Goal: Information Seeking & Learning: Learn about a topic

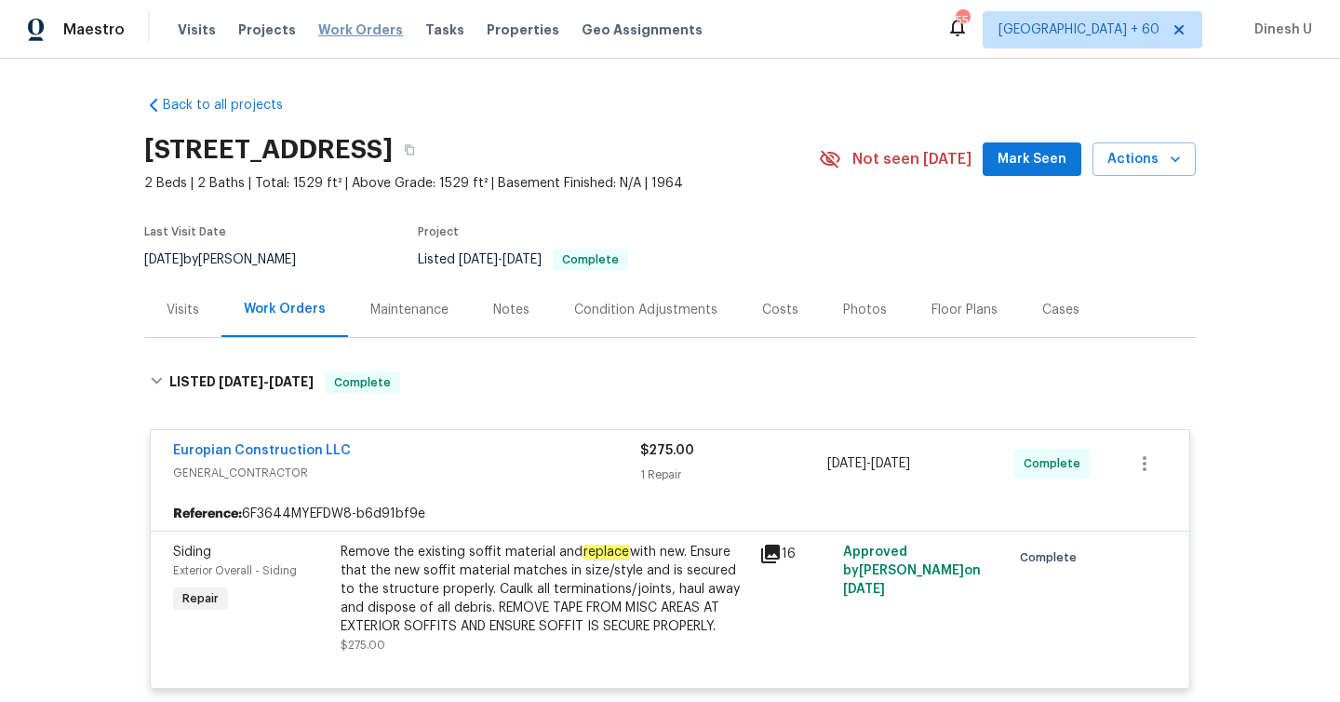
click at [325, 31] on span "Work Orders" at bounding box center [360, 29] width 85 height 19
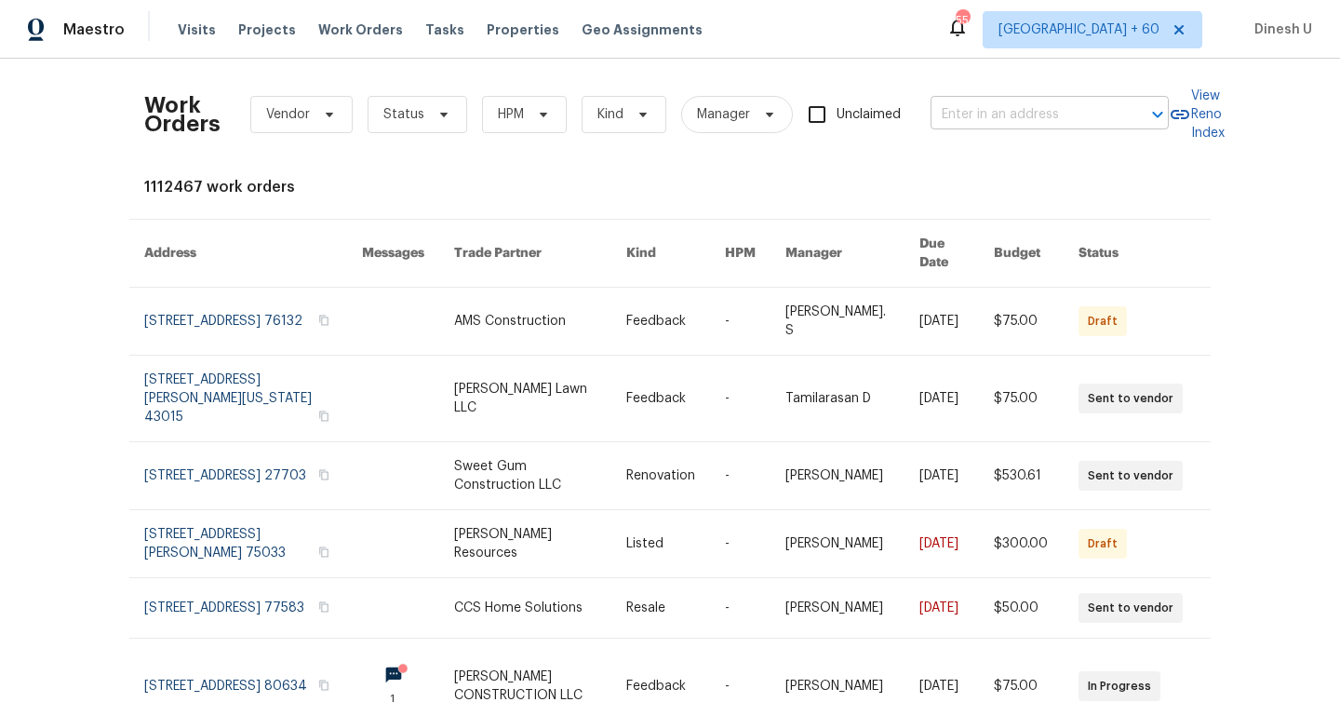
click at [978, 120] on input "text" at bounding box center [1024, 115] width 186 height 29
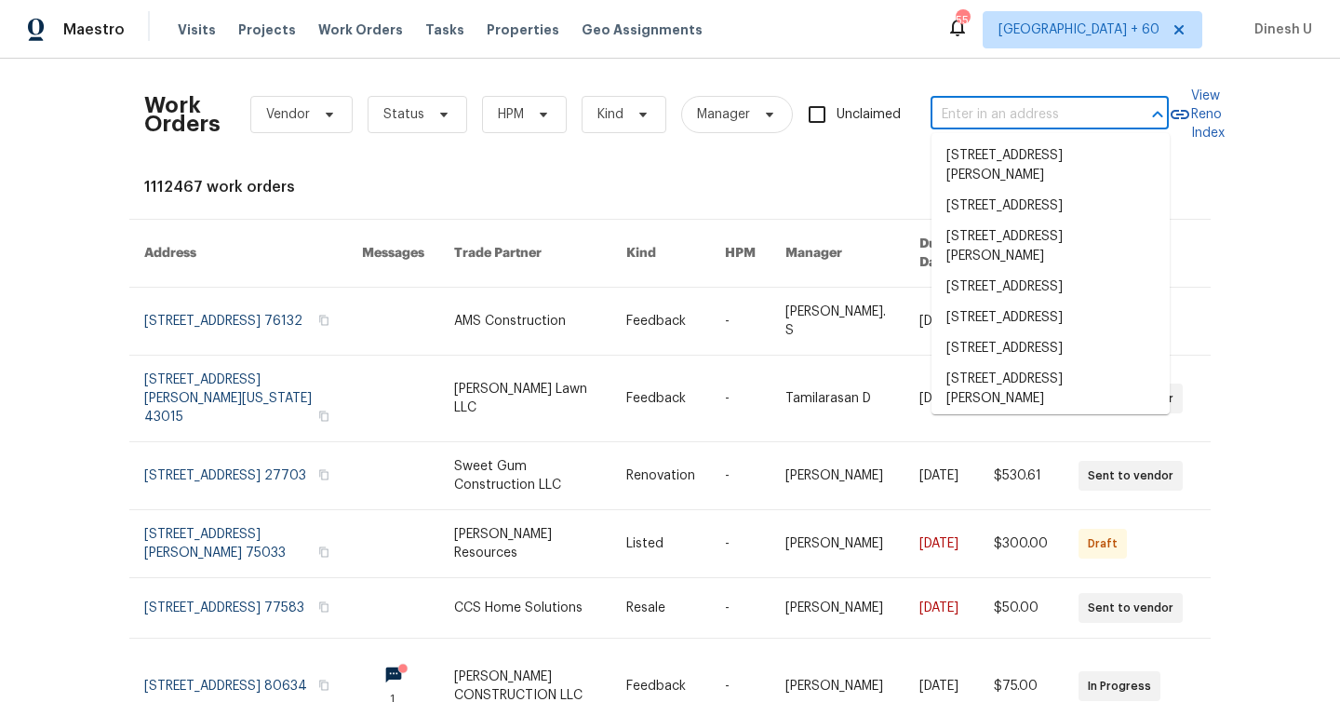
paste input "[STREET_ADDRESS][PERSON_NAME]"
type input "[STREET_ADDRESS][PERSON_NAME]"
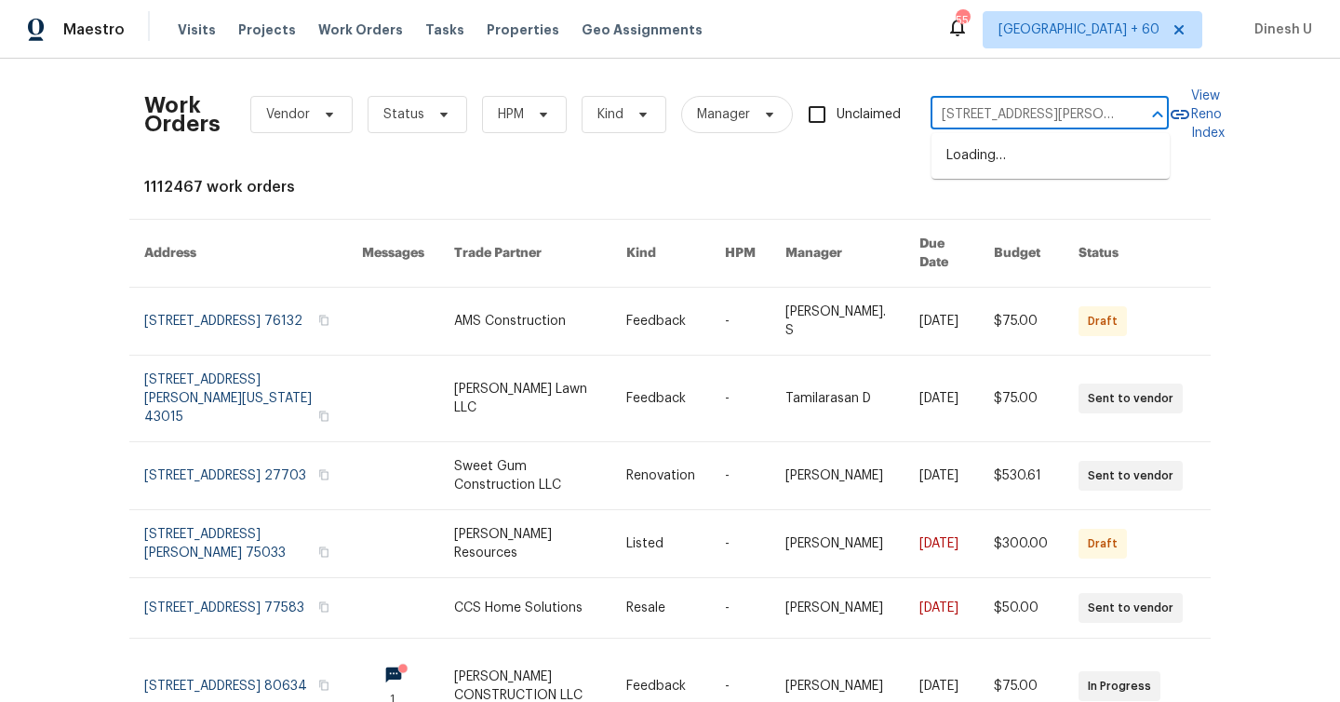
scroll to position [0, 82]
click at [972, 151] on li "[STREET_ADDRESS][PERSON_NAME]" at bounding box center [1051, 166] width 238 height 50
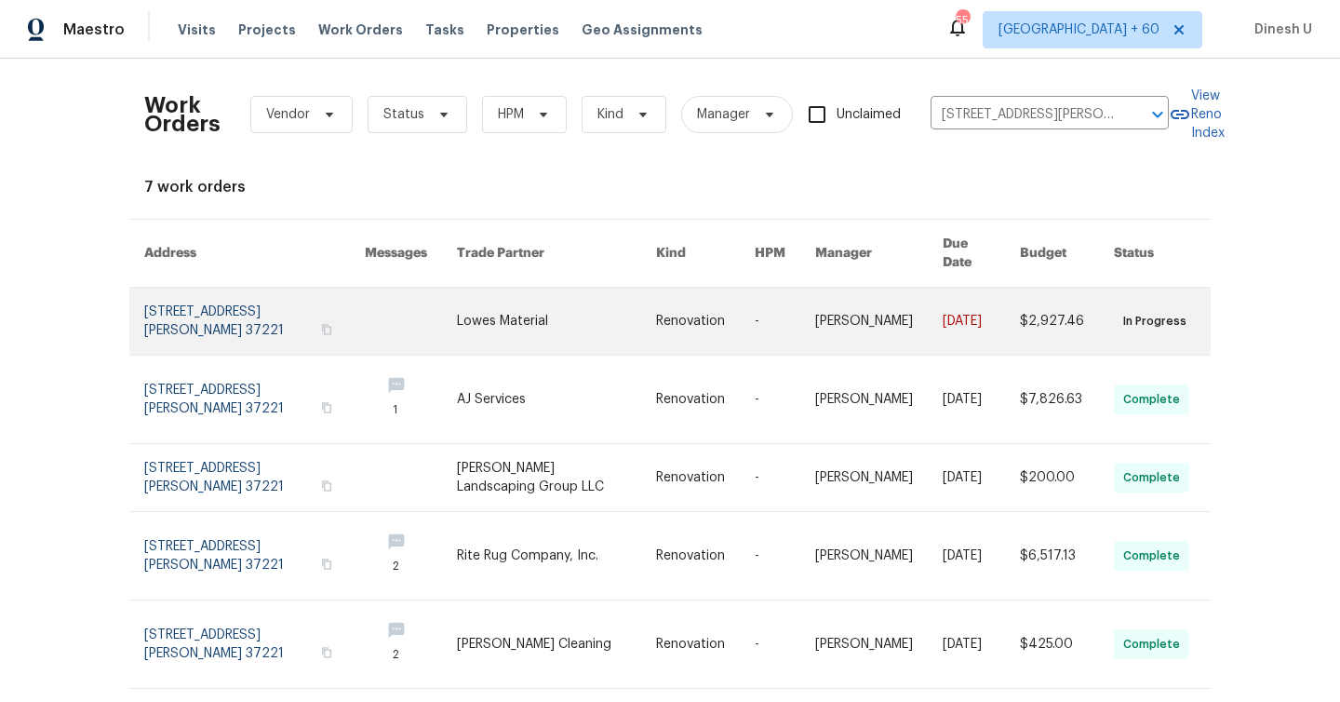
click at [205, 295] on link at bounding box center [254, 321] width 221 height 67
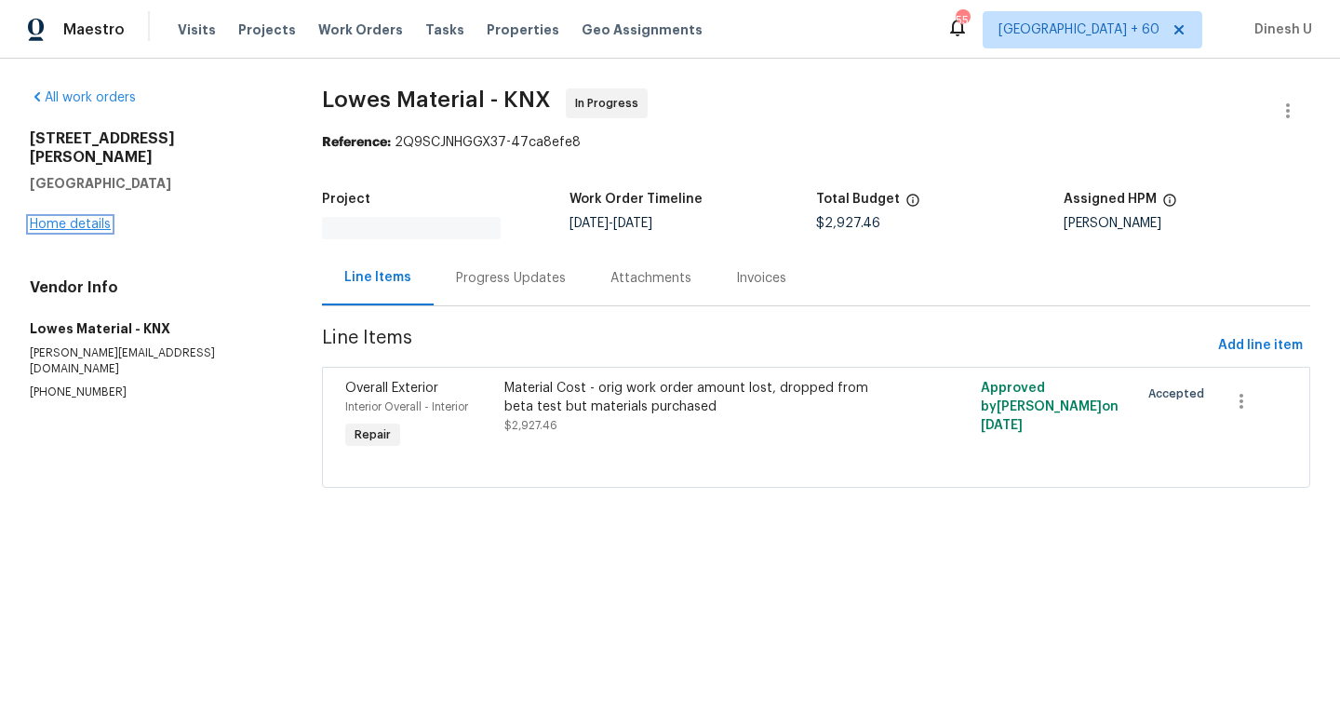
click at [81, 218] on link "Home details" at bounding box center [70, 224] width 81 height 13
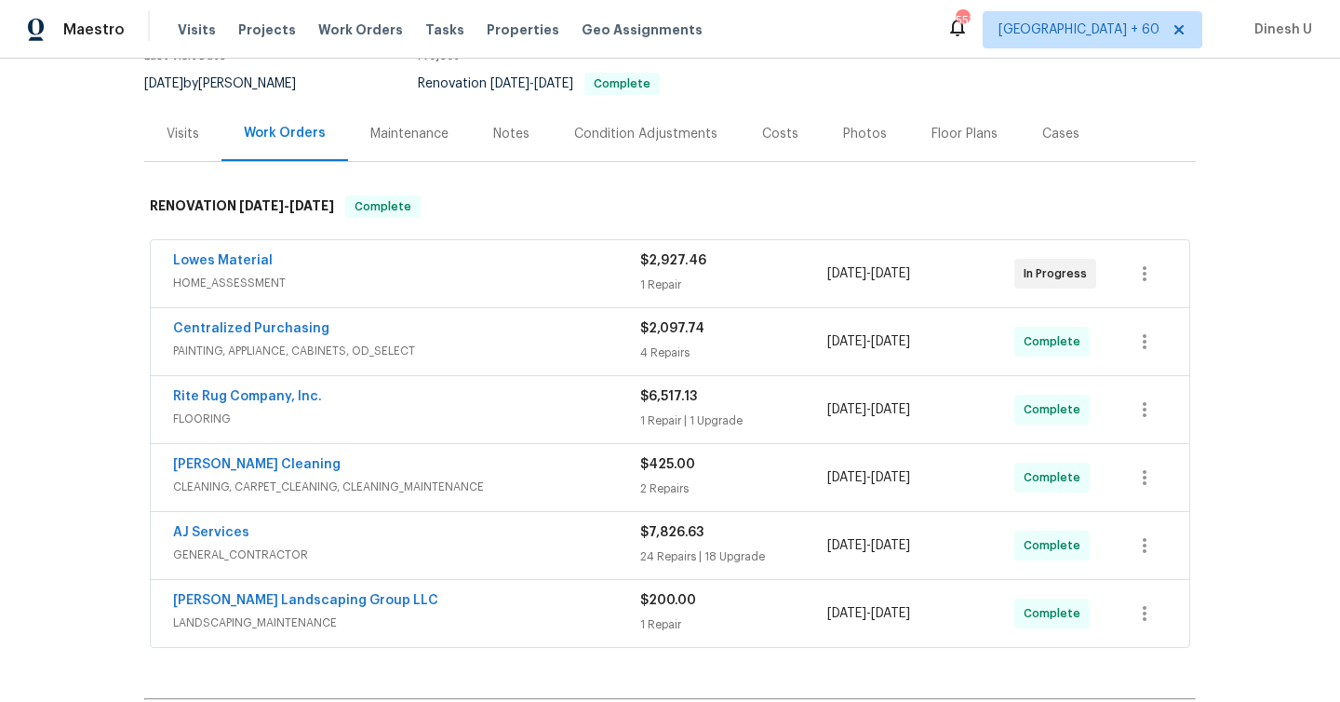
scroll to position [203, 0]
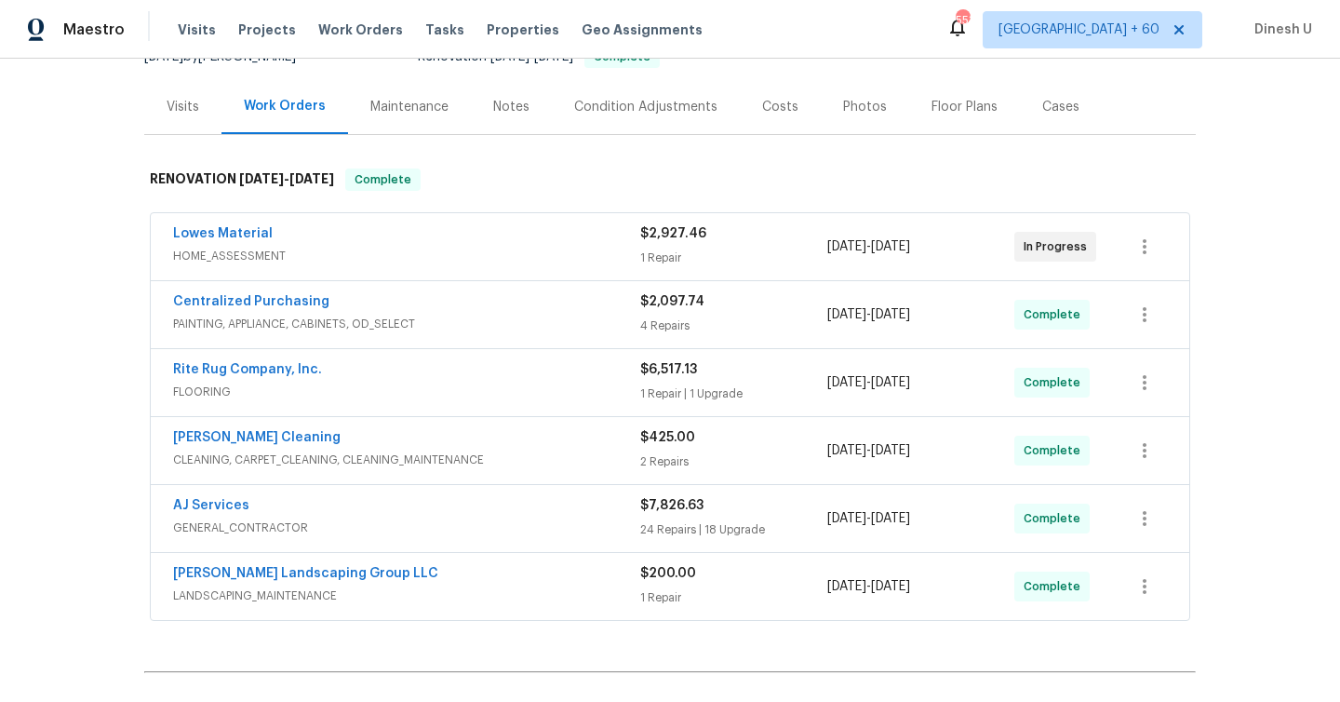
click at [666, 258] on div "1 Repair" at bounding box center [733, 258] width 187 height 19
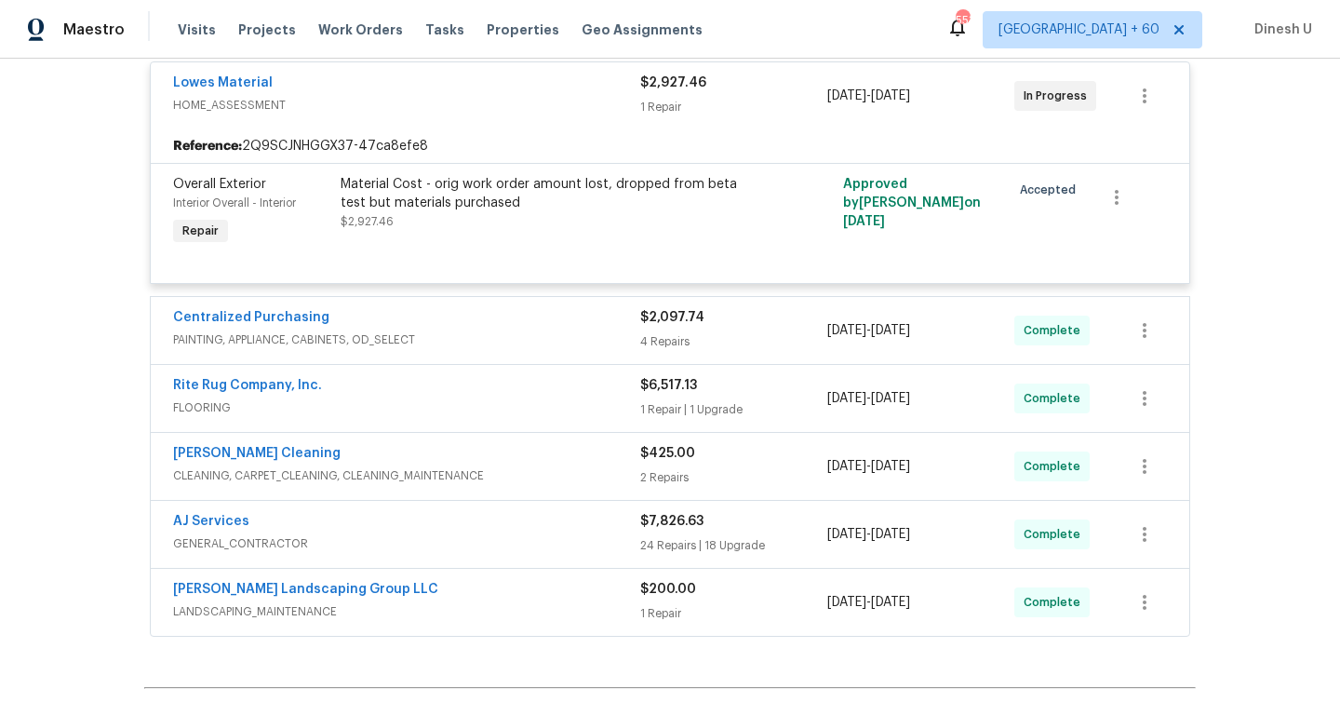
scroll to position [377, 0]
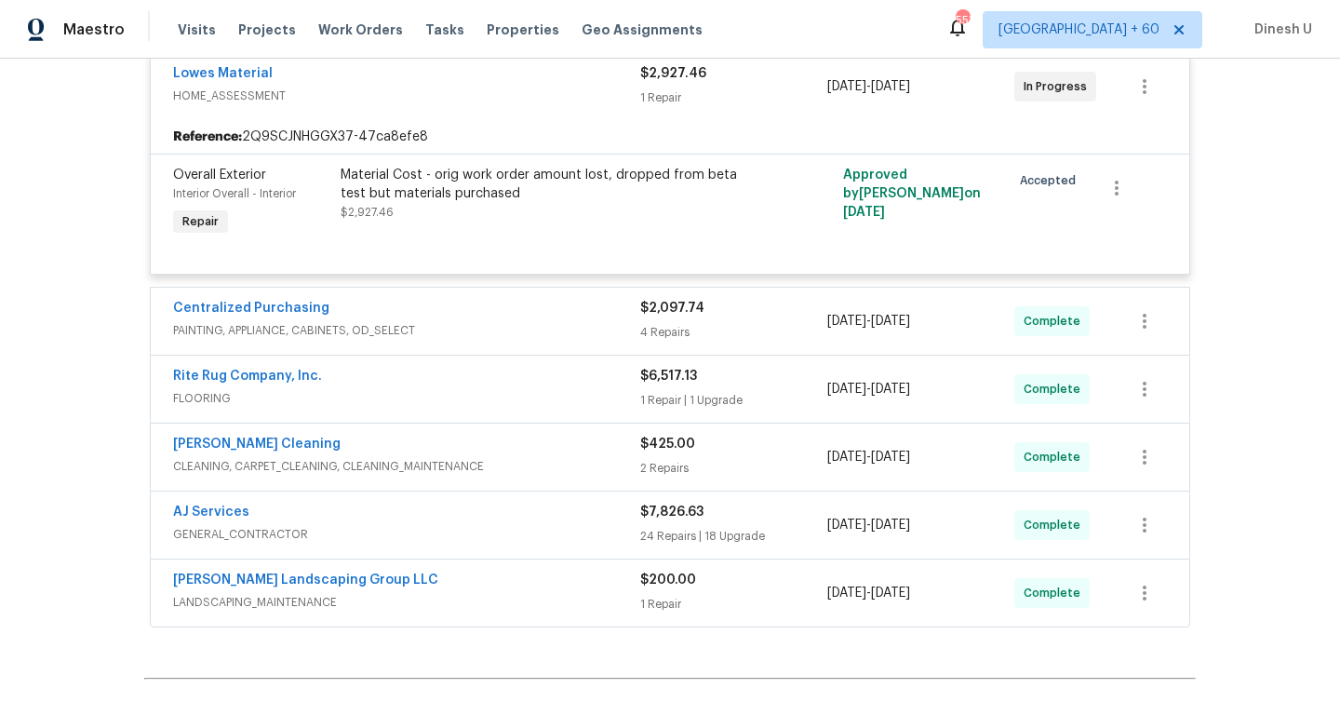
click at [692, 326] on div "4 Repairs" at bounding box center [733, 332] width 187 height 19
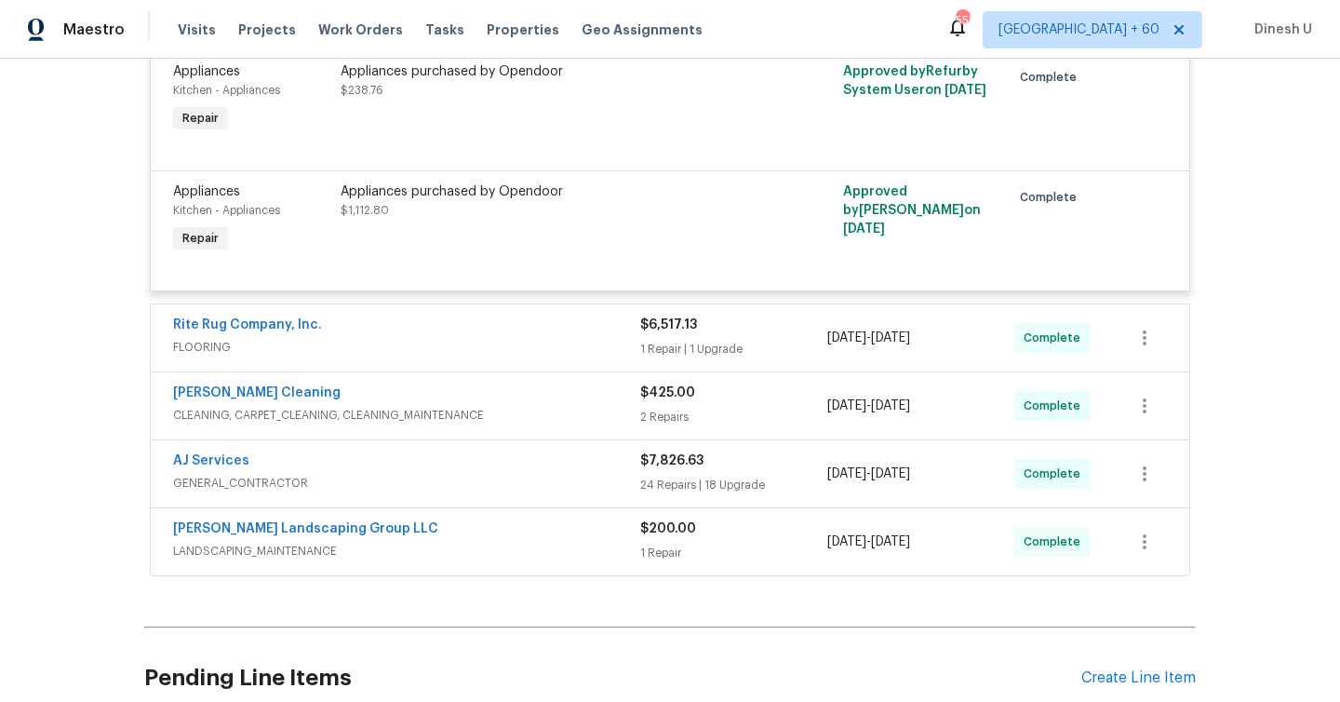
scroll to position [971, 0]
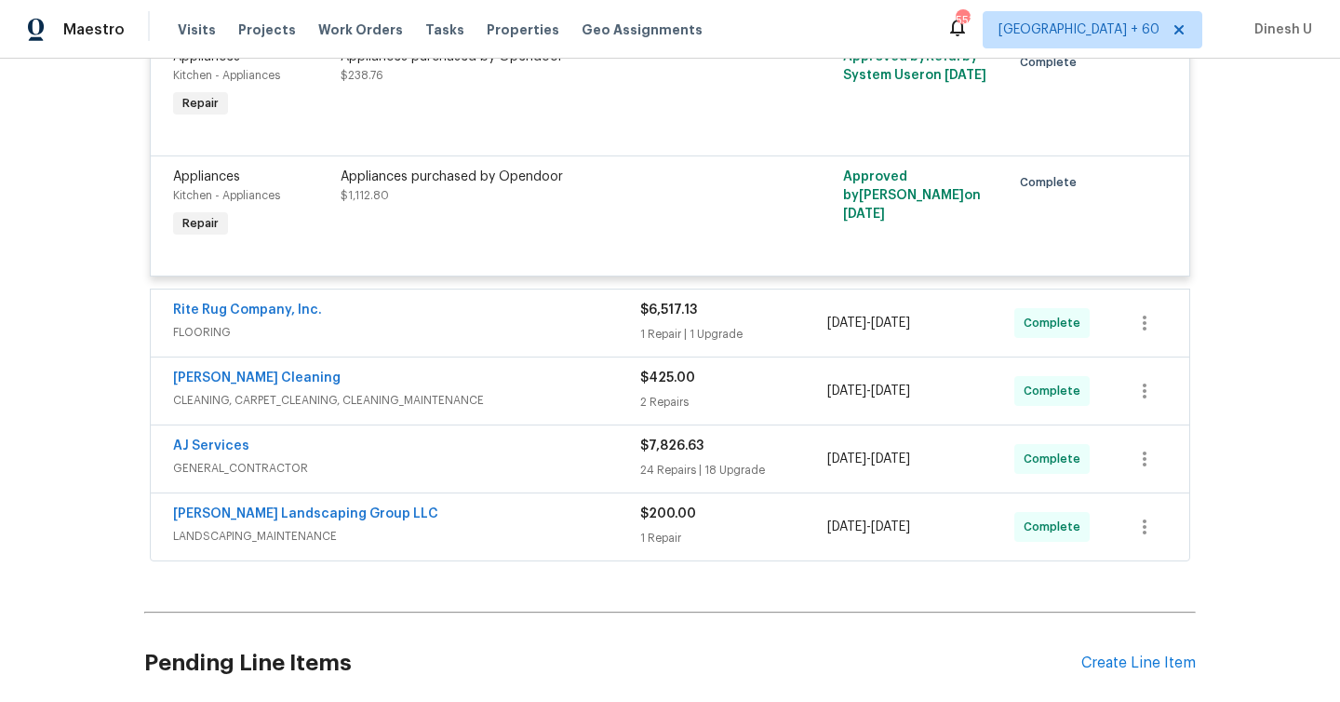
click at [652, 329] on div "1 Repair | 1 Upgrade" at bounding box center [733, 334] width 187 height 19
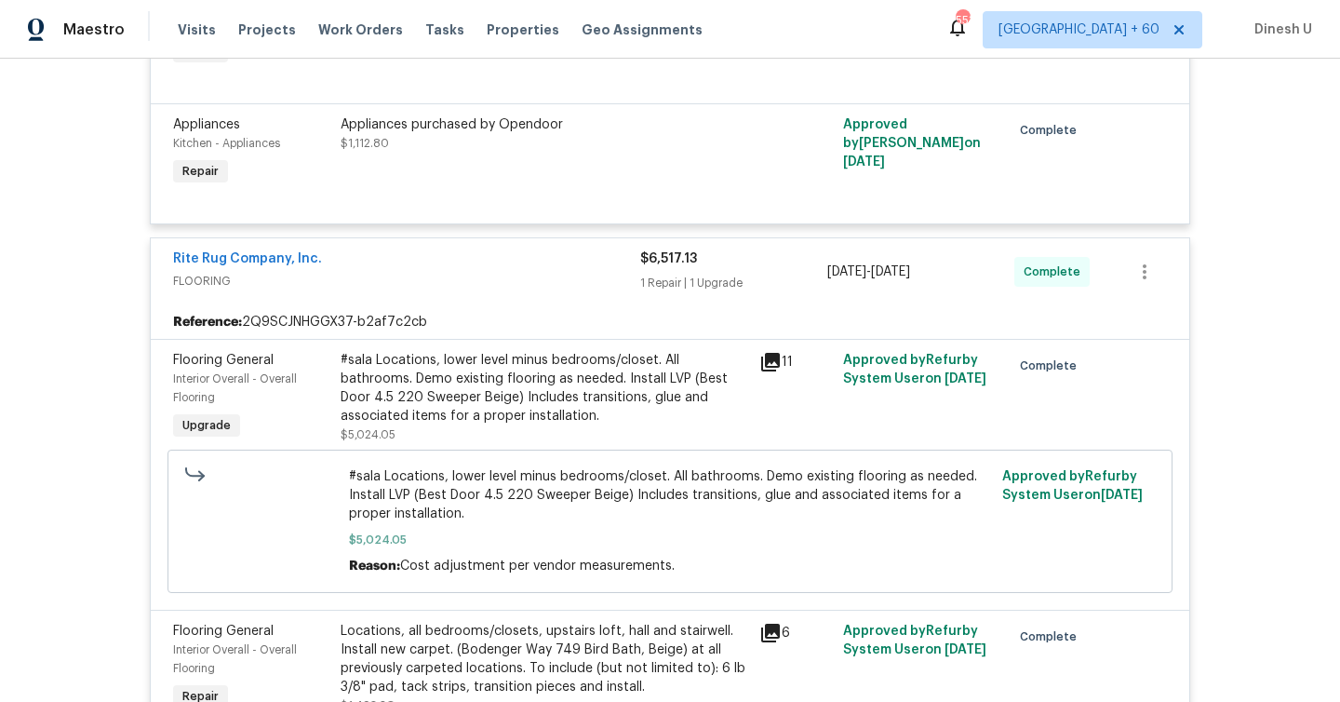
scroll to position [1072, 0]
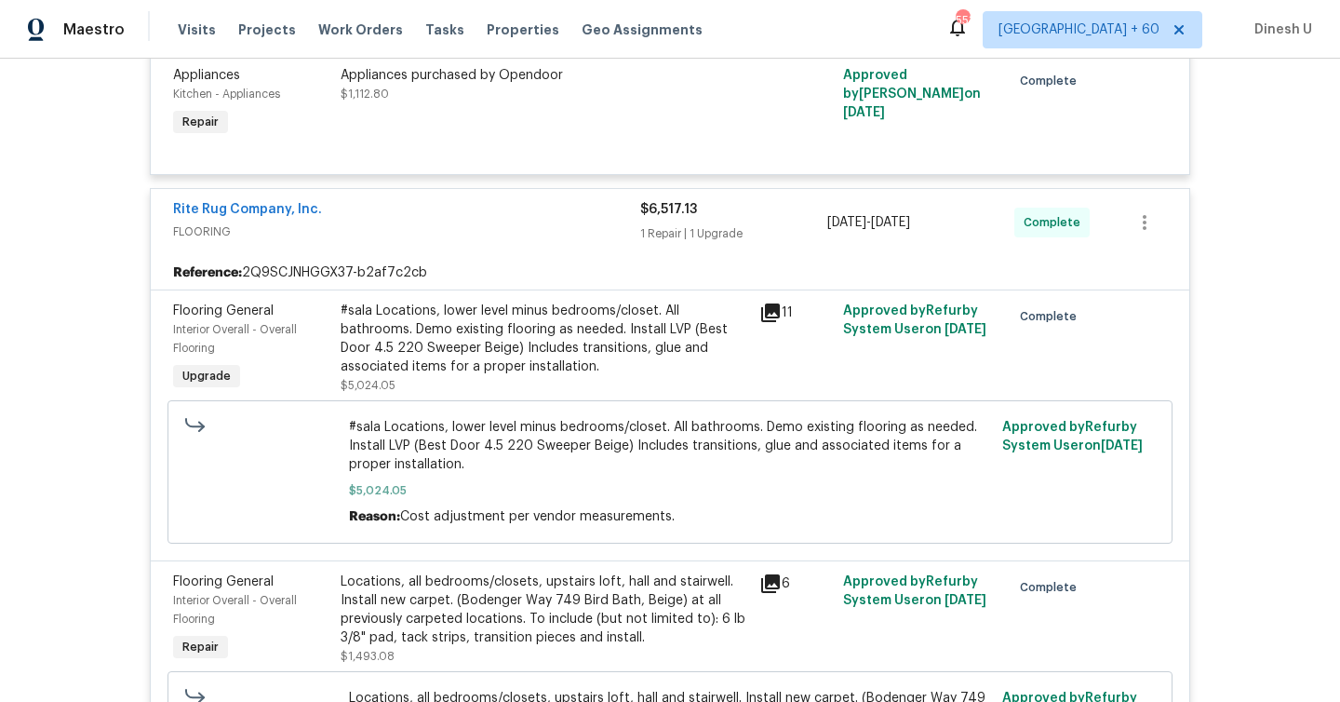
click at [774, 315] on icon at bounding box center [770, 313] width 22 height 22
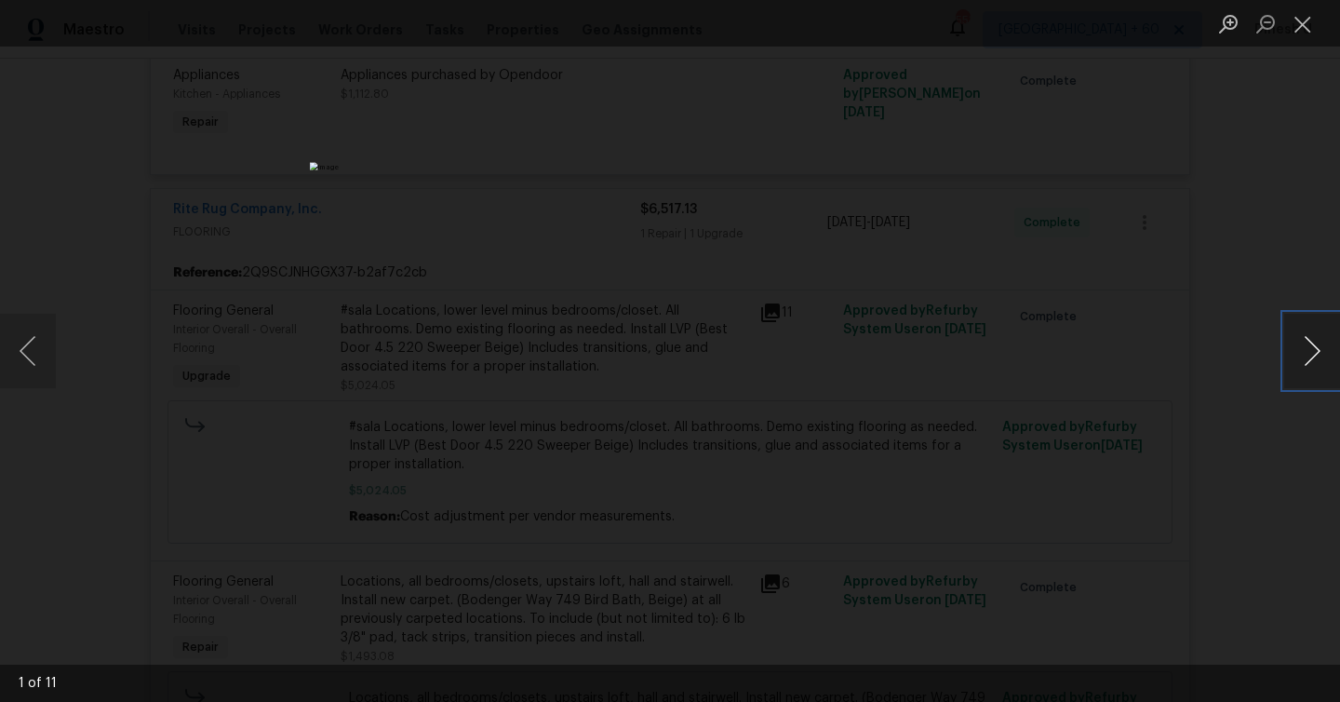
click at [1310, 344] on button "Next image" at bounding box center [1312, 351] width 56 height 74
click at [20, 343] on button "Previous image" at bounding box center [28, 351] width 56 height 74
click at [1323, 356] on button "Next image" at bounding box center [1312, 351] width 56 height 74
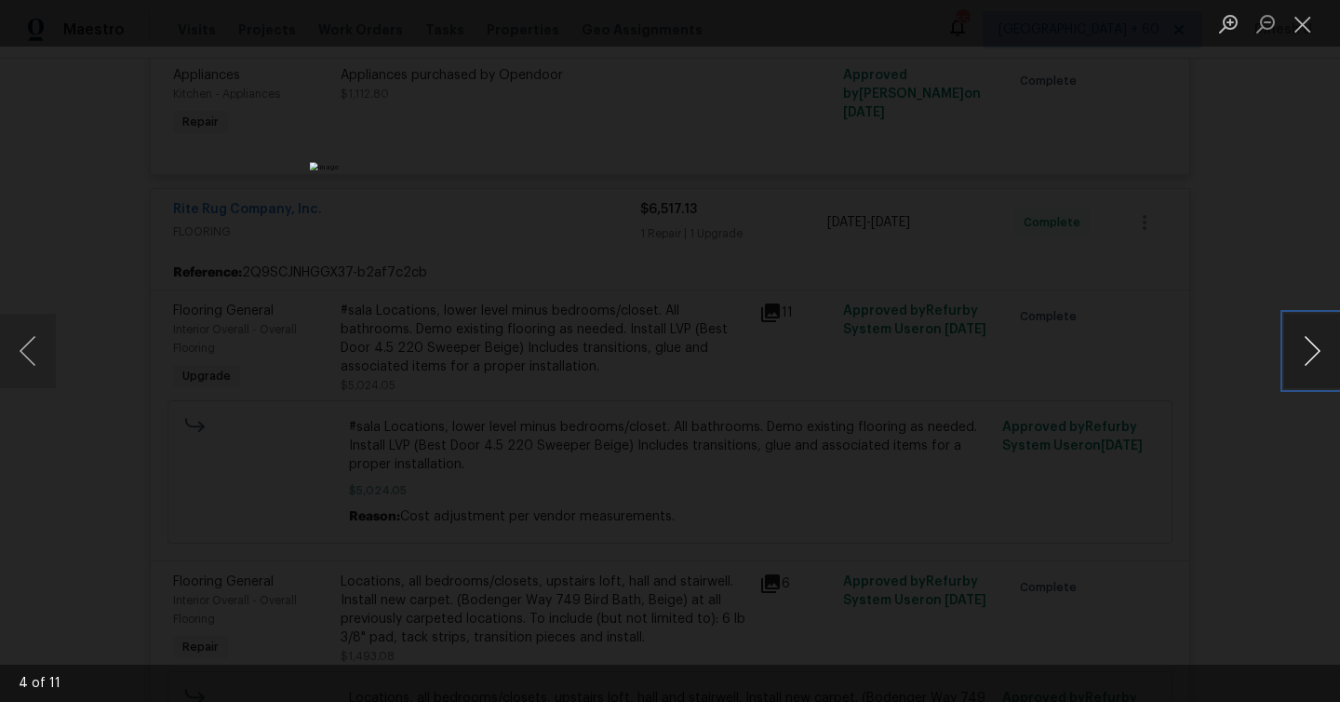
click at [1323, 356] on button "Next image" at bounding box center [1312, 351] width 56 height 74
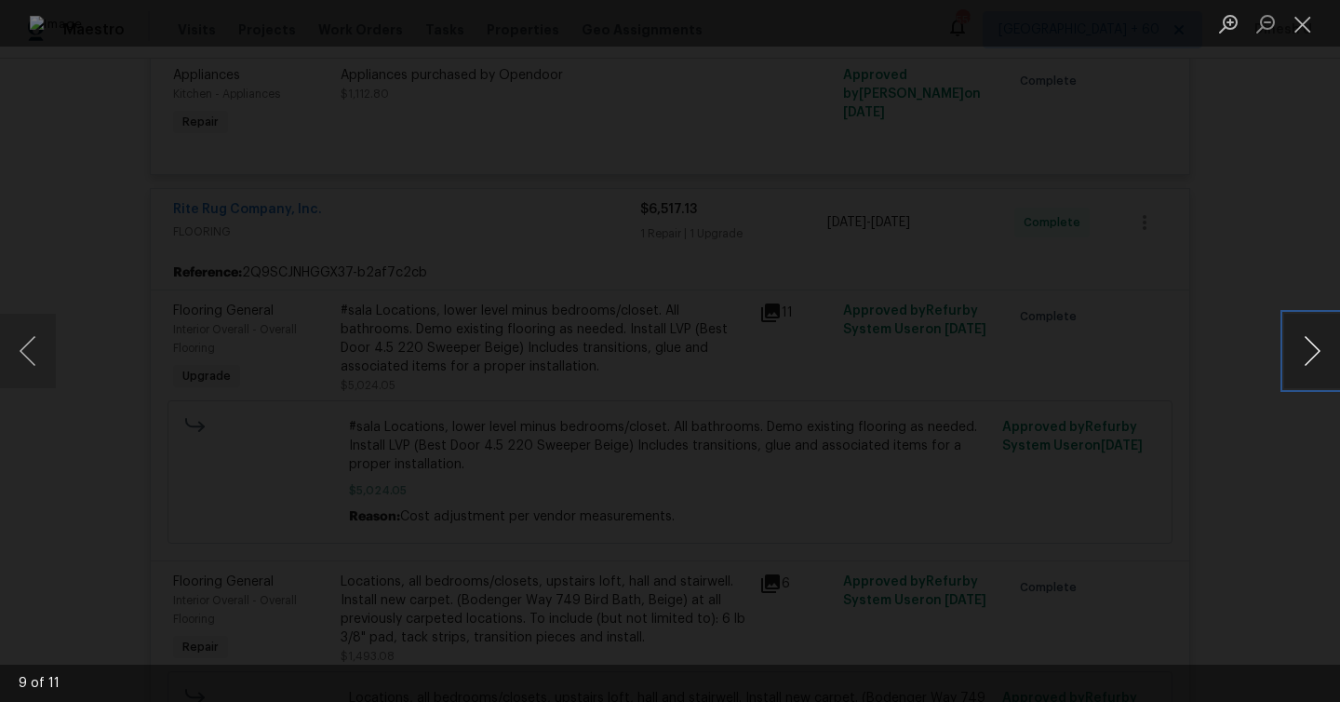
click at [1323, 356] on button "Next image" at bounding box center [1312, 351] width 56 height 74
click at [1315, 20] on button "Close lightbox" at bounding box center [1302, 23] width 37 height 33
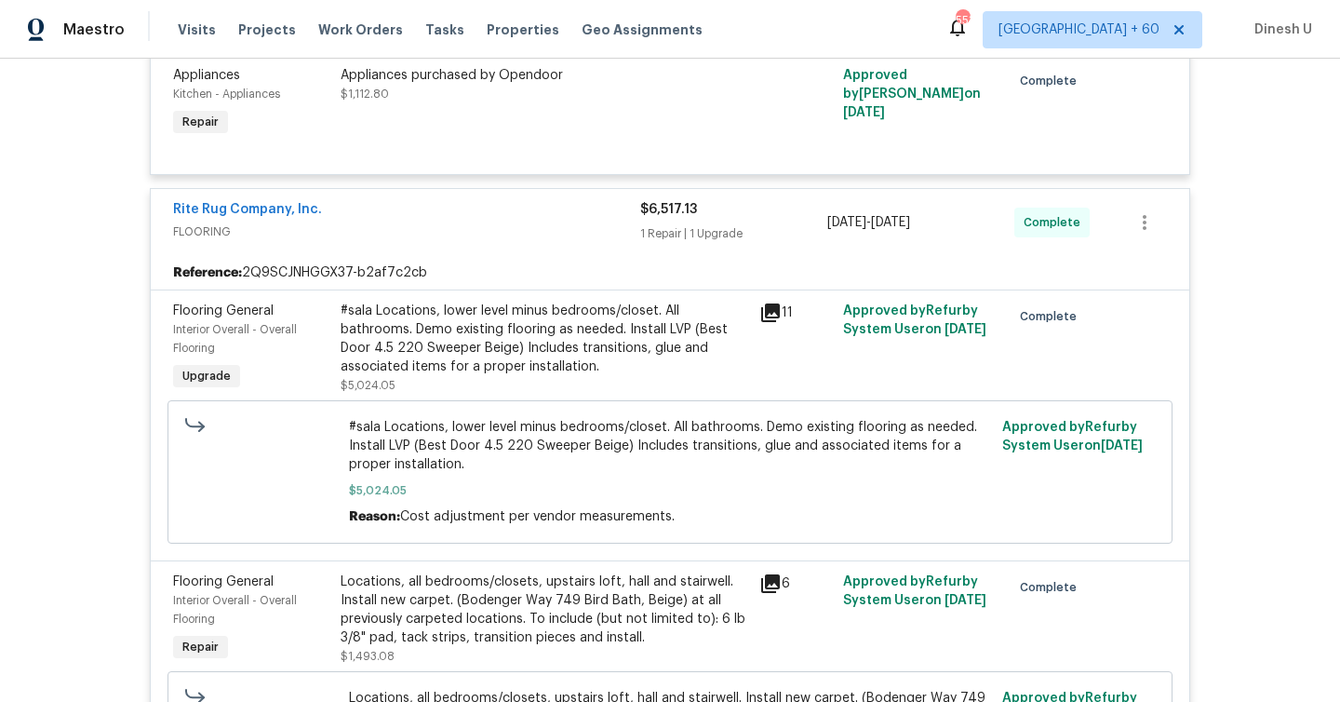
click at [564, 320] on div "#sala Locations, lower level minus bedrooms/closet. All bathrooms. Demo existin…" at bounding box center [545, 339] width 408 height 74
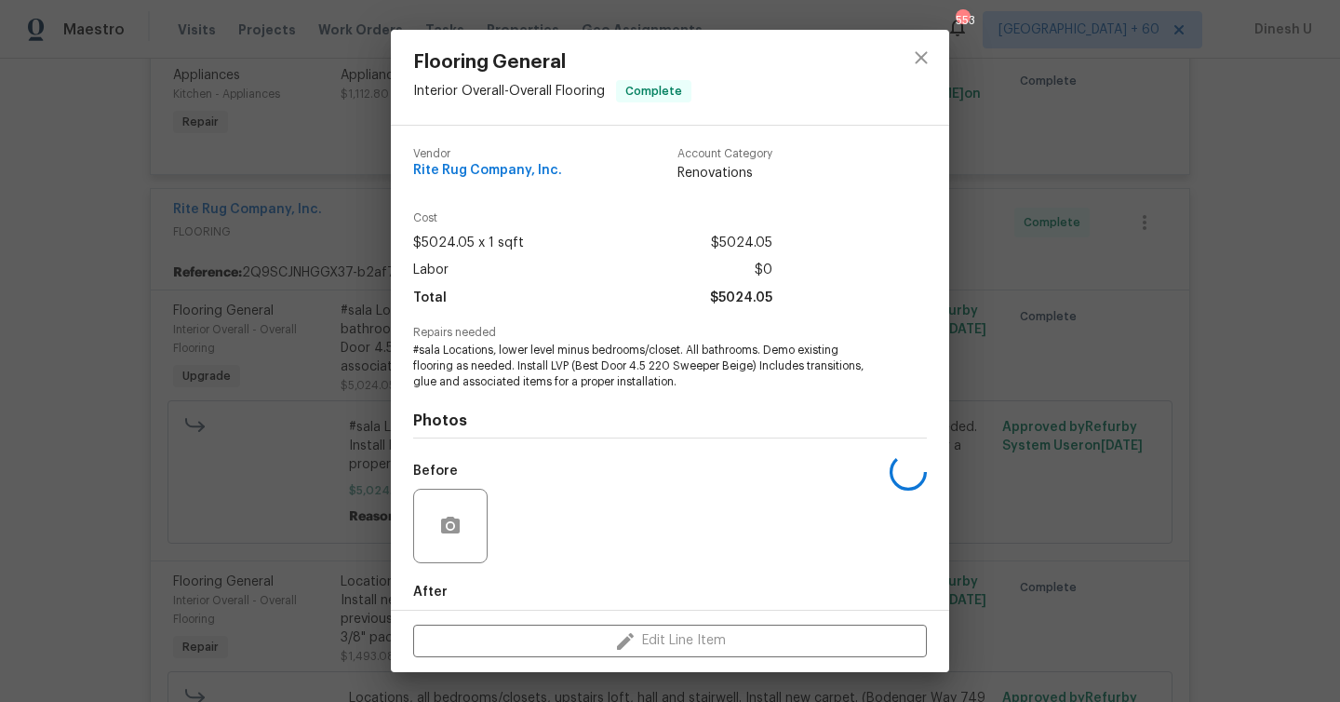
scroll to position [93, 0]
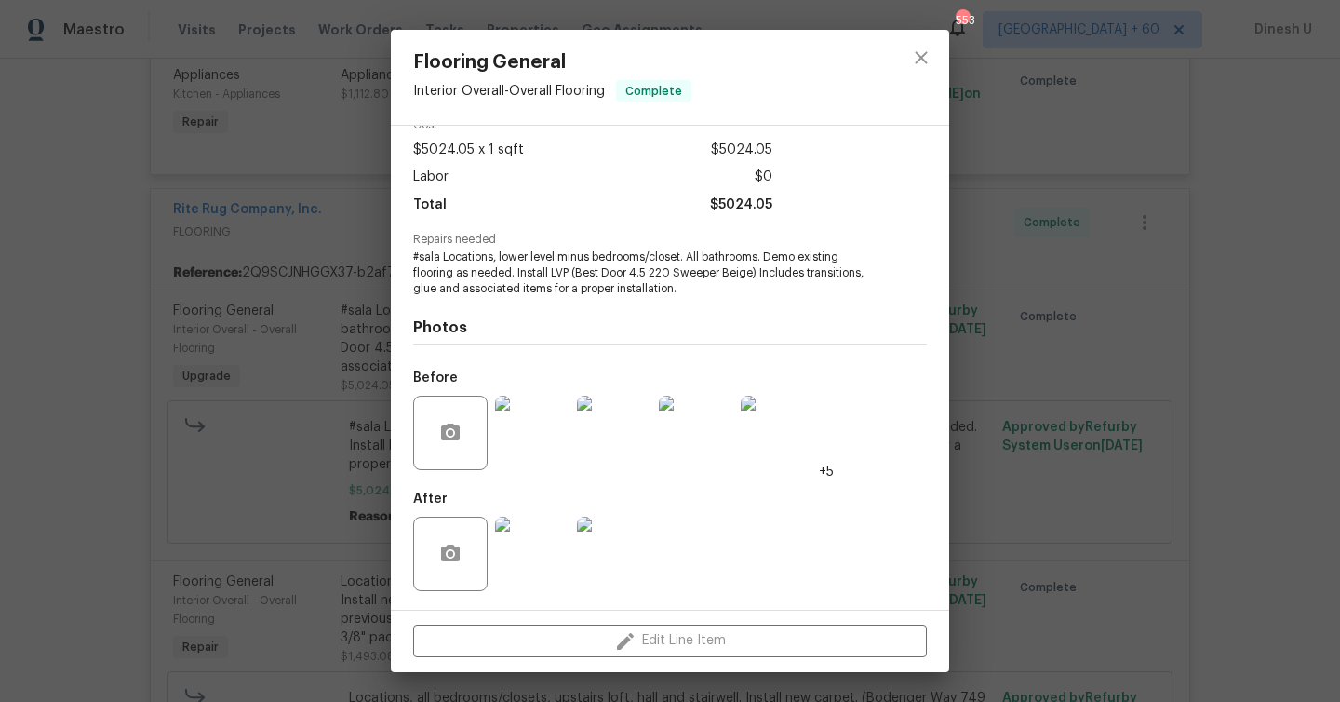
click at [538, 547] on img at bounding box center [532, 554] width 74 height 74
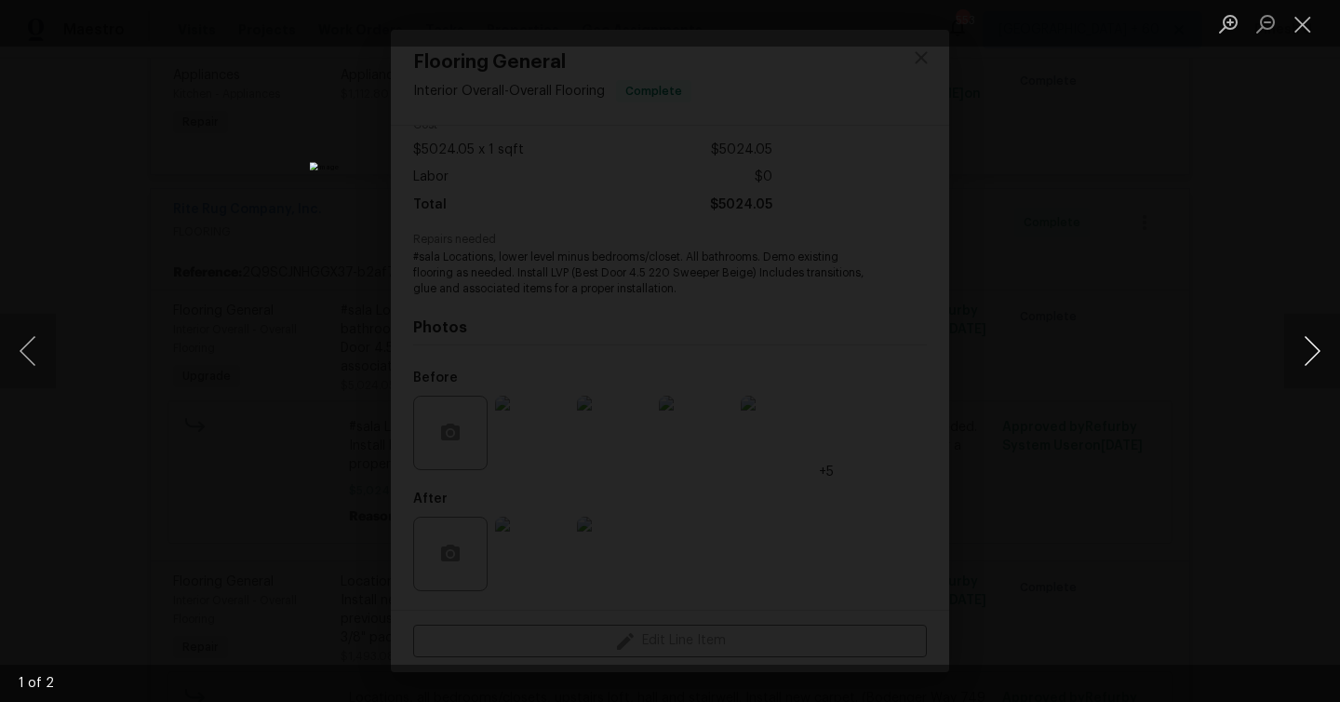
click at [1317, 356] on button "Next image" at bounding box center [1312, 351] width 56 height 74
click at [1309, 24] on button "Close lightbox" at bounding box center [1302, 23] width 37 height 33
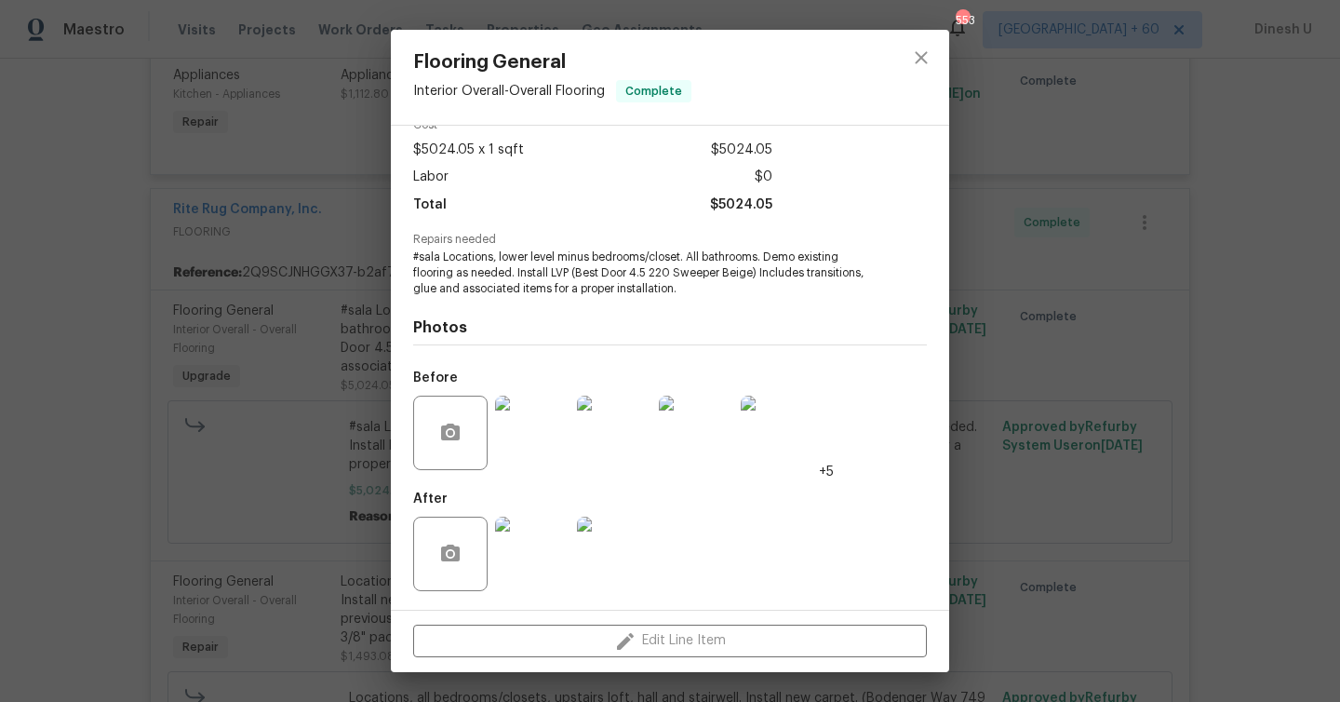
click at [242, 195] on div "Flooring General Interior Overall - Overall Flooring Complete Vendor Rite Rug C…" at bounding box center [670, 351] width 1340 height 702
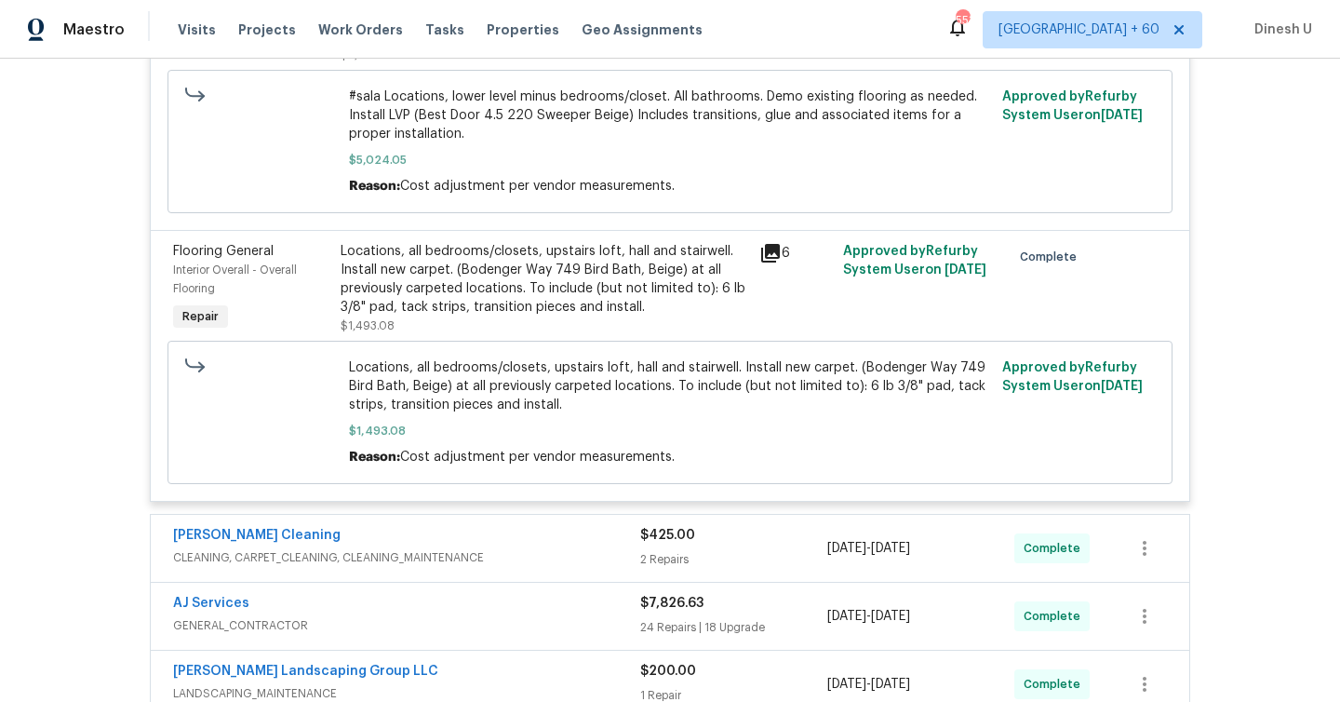
scroll to position [1409, 0]
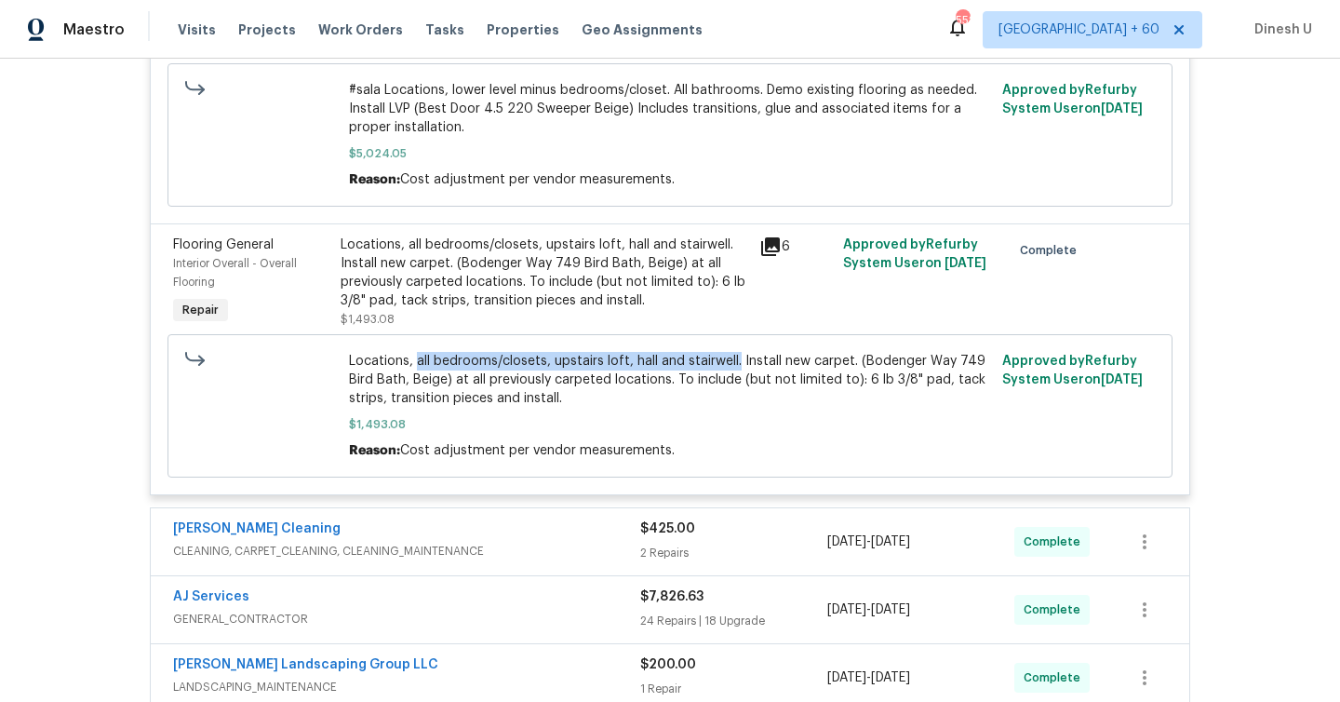
drag, startPoint x: 413, startPoint y: 367, endPoint x: 733, endPoint y: 372, distance: 320.2
click at [733, 372] on span "Locations, all bedrooms/closets, upstairs loft, hall and stairwell. Install new…" at bounding box center [670, 380] width 643 height 56
copy span "all bedrooms/closets, upstairs loft, hall and stairwell."
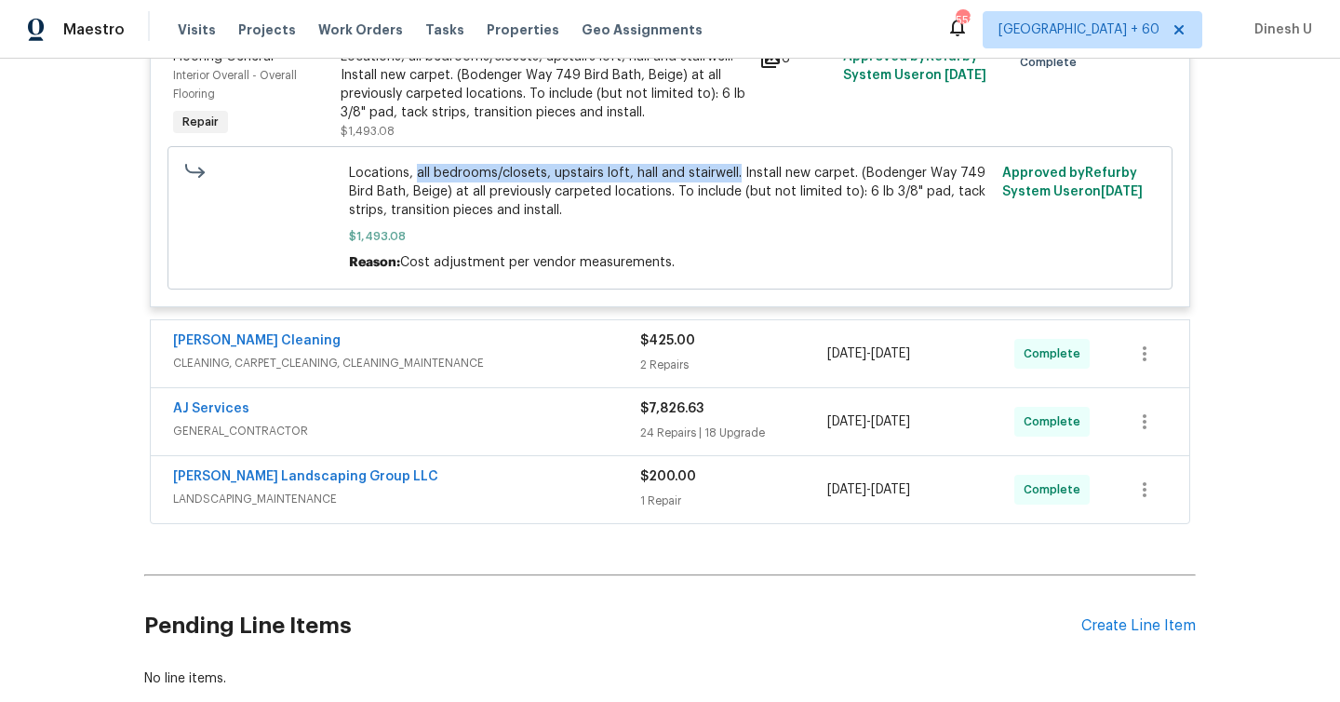
scroll to position [1629, 0]
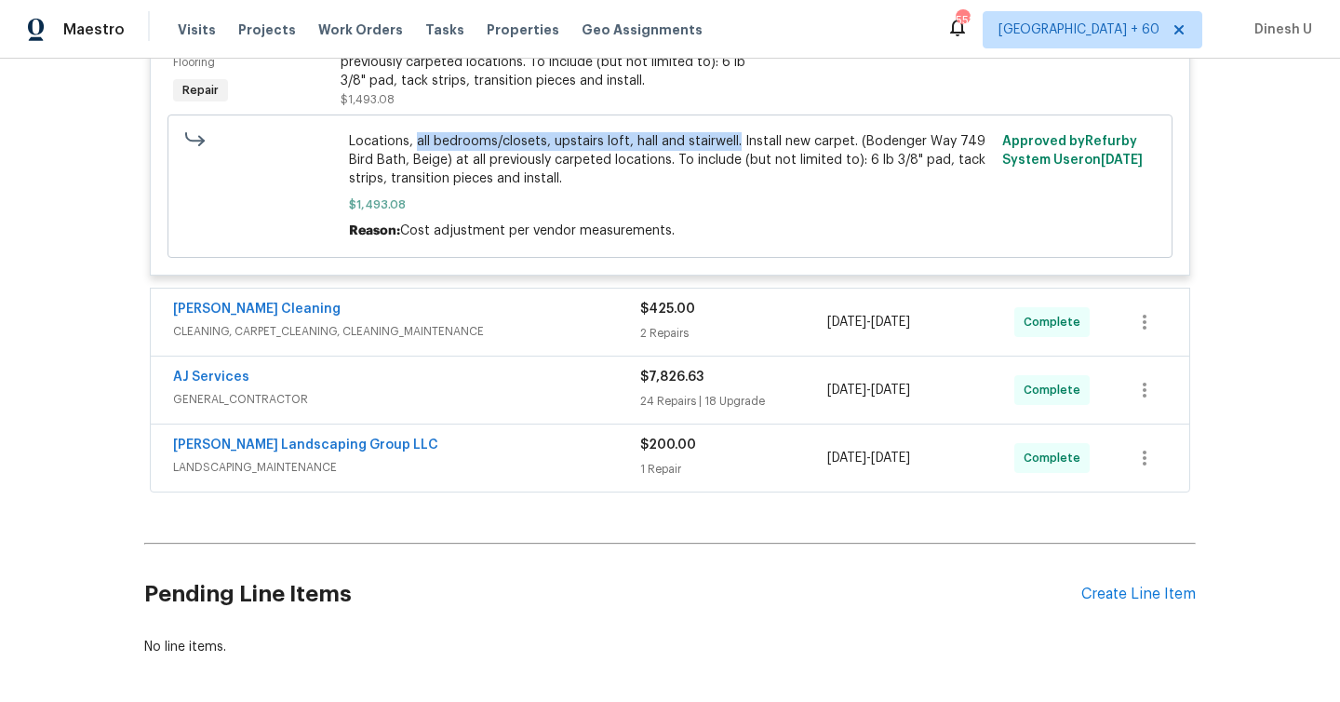
click at [662, 329] on div "2 Repairs" at bounding box center [733, 333] width 187 height 19
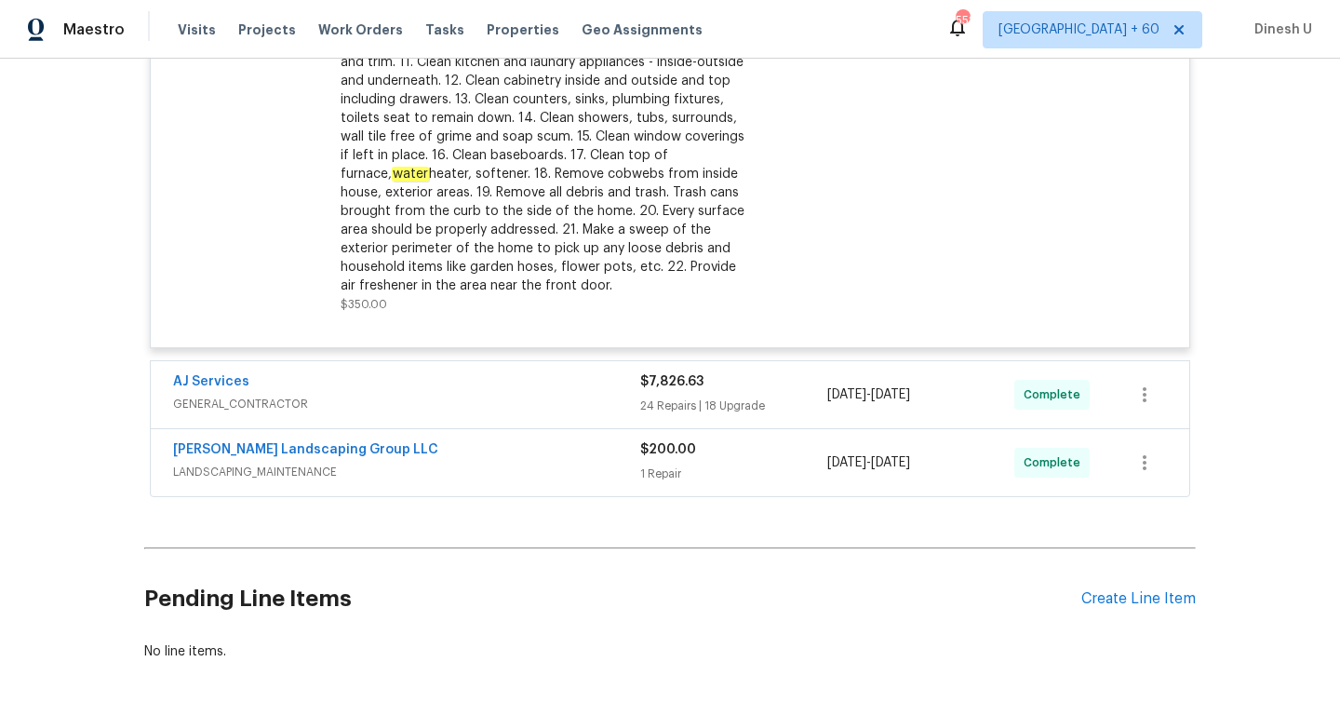
scroll to position [2249, 0]
click at [681, 415] on div "$7,826.63 24 Repairs | 18 Upgrade" at bounding box center [733, 392] width 187 height 45
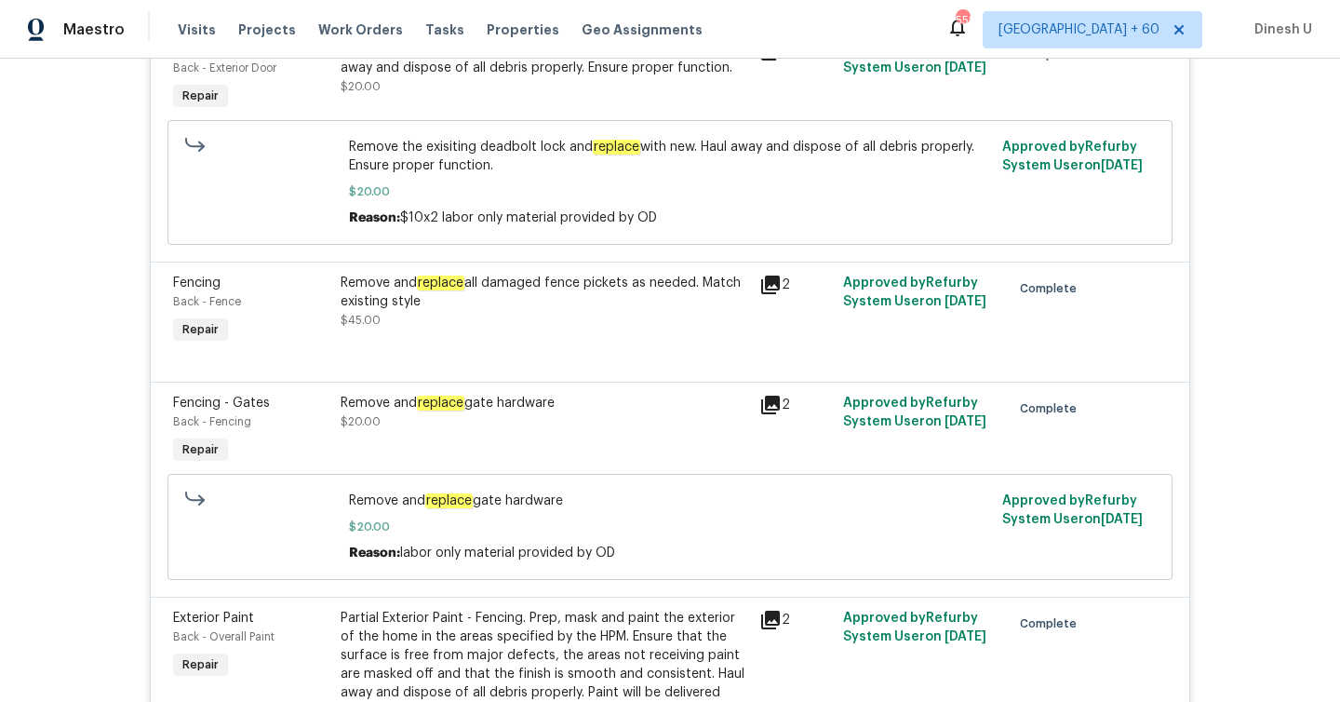
scroll to position [2844, 0]
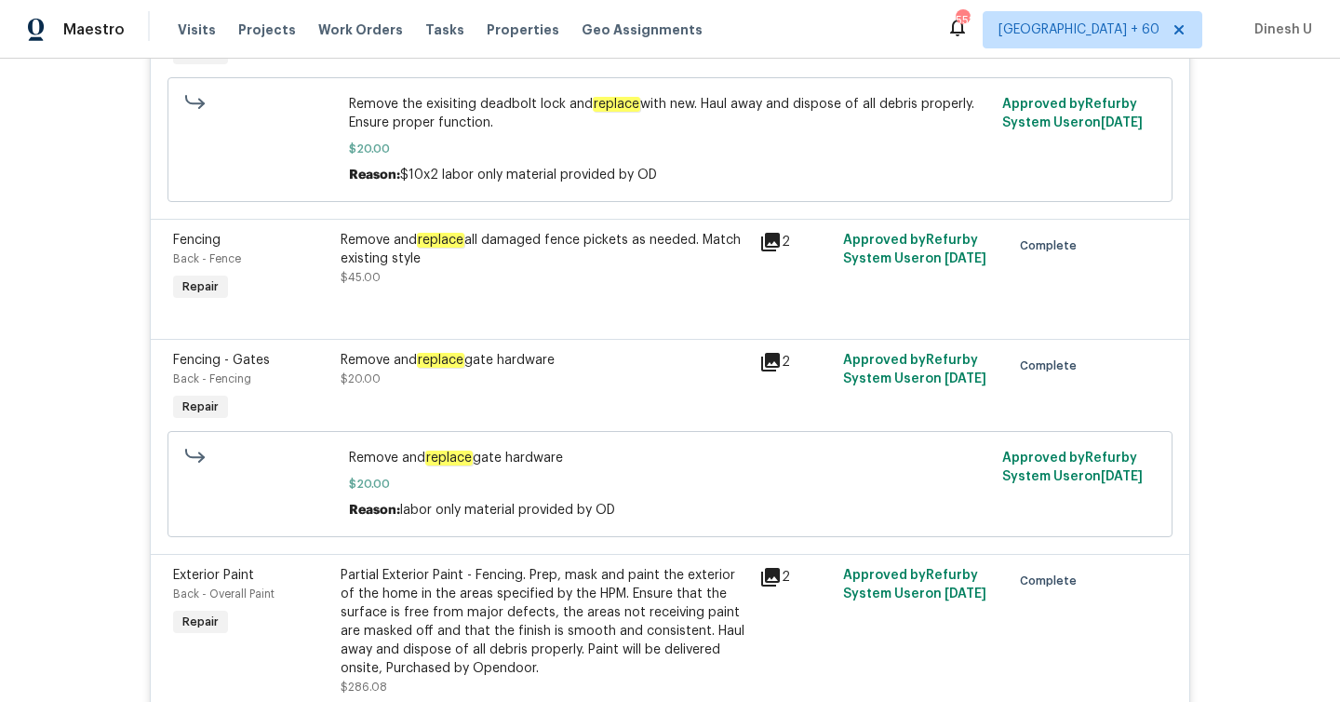
click at [531, 250] on div "Remove and replace all damaged fence pickets as needed. Match existing style" at bounding box center [545, 249] width 408 height 37
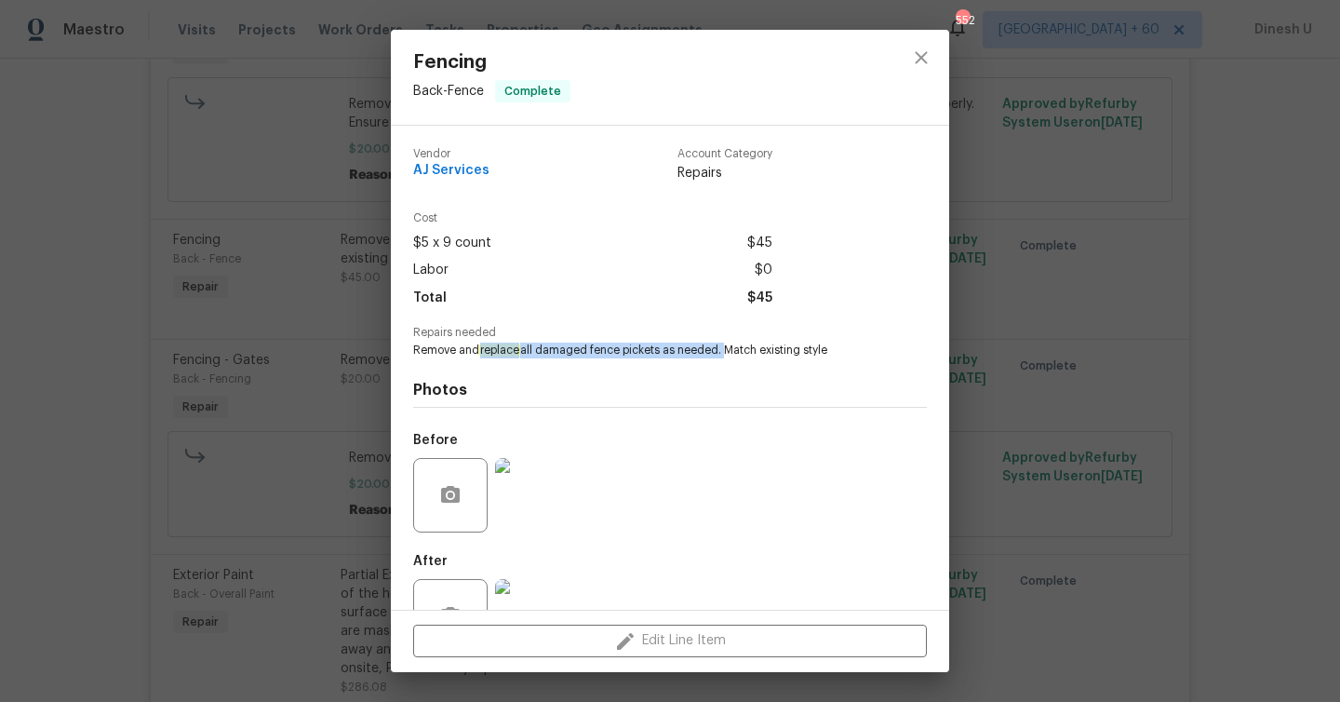
drag, startPoint x: 481, startPoint y: 351, endPoint x: 720, endPoint y: 355, distance: 239.2
click at [720, 355] on span "Remove and replace all damaged fence pickets as needed. Match existing style" at bounding box center [644, 351] width 463 height 16
copy span "replace all damaged fence pickets as needed."
click at [262, 219] on div "Fencing Back - Fence Complete Vendor AJ Services Account Category Repairs Cost …" at bounding box center [670, 351] width 1340 height 702
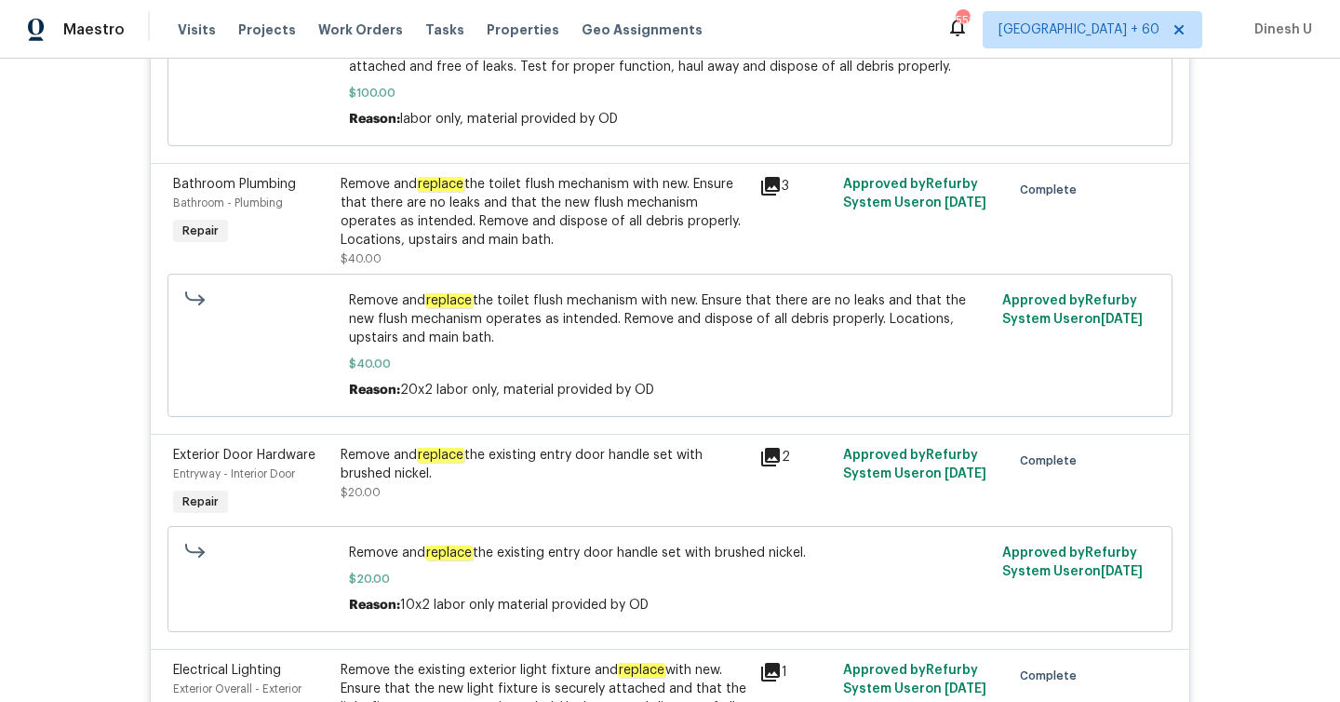
scroll to position [4230, 0]
click at [433, 181] on em "replace" at bounding box center [440, 182] width 47 height 15
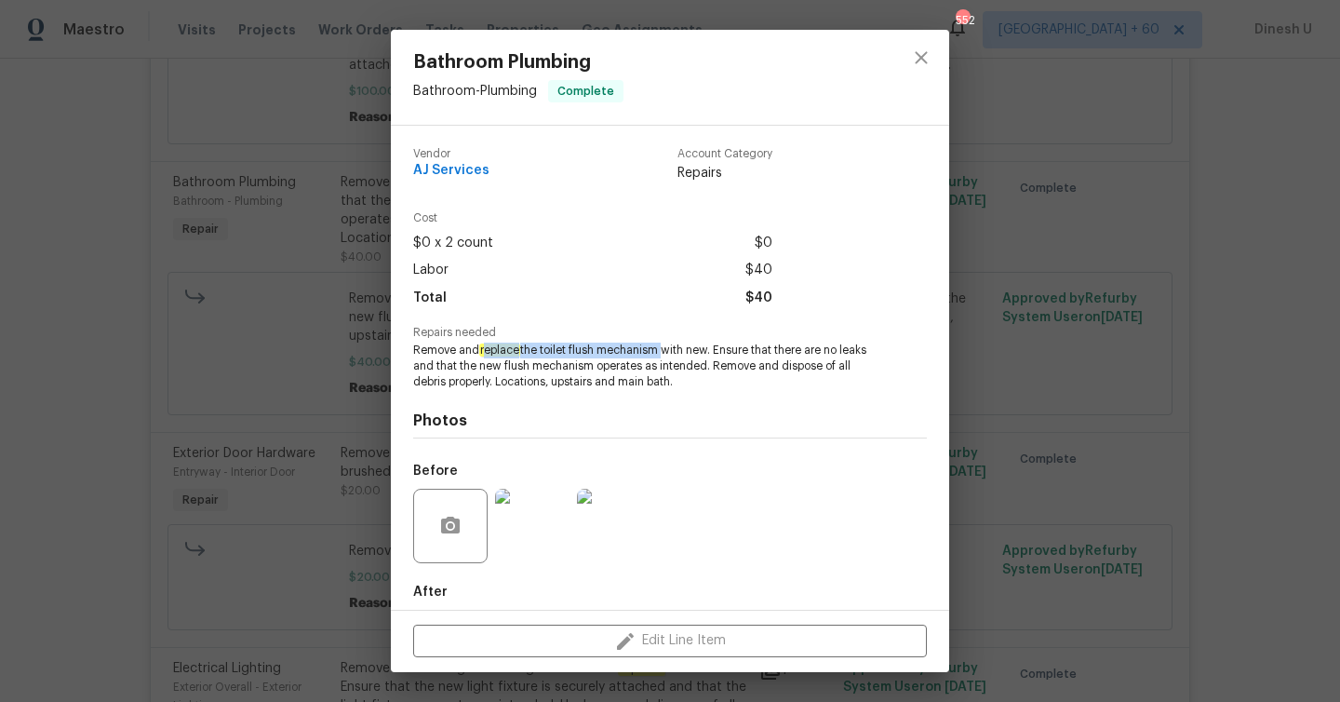
drag, startPoint x: 485, startPoint y: 349, endPoint x: 665, endPoint y: 346, distance: 179.7
click at [665, 346] on span "Remove and replace the toilet flush mechanism with new. Ensure that there are n…" at bounding box center [644, 366] width 463 height 47
copy span "eplace the toilet flush mechanism"
click at [325, 241] on div "Bathroom Plumbing Bathroom - Plumbing Complete Vendor AJ Services Account Categ…" at bounding box center [670, 351] width 1340 height 702
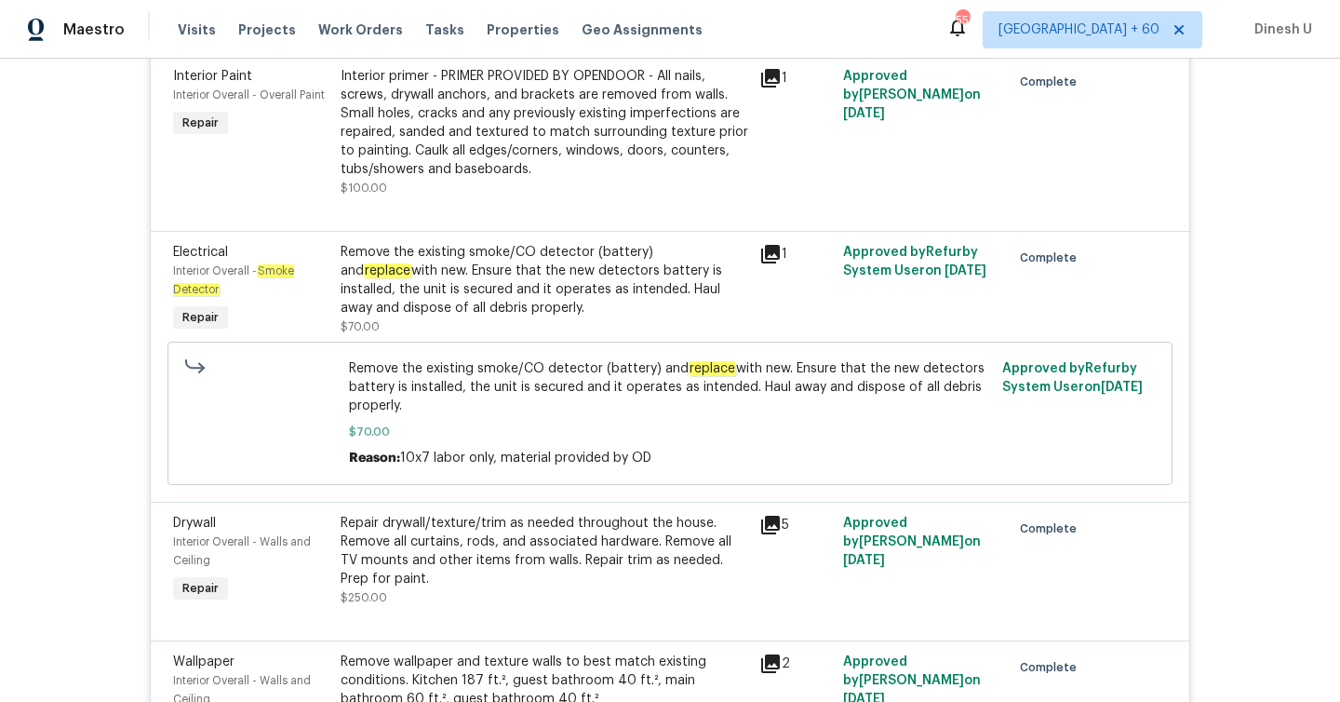
scroll to position [9044, 0]
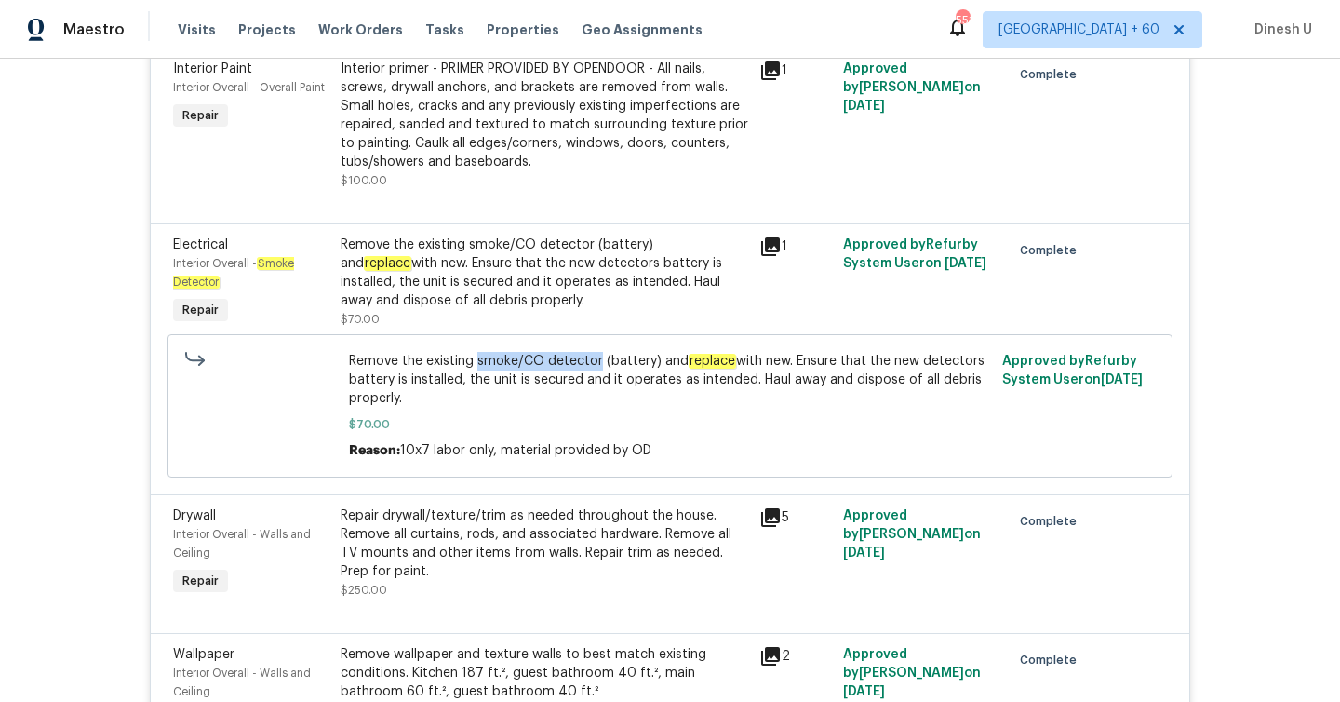
drag, startPoint x: 476, startPoint y: 330, endPoint x: 597, endPoint y: 336, distance: 121.1
click at [597, 352] on span "Remove the existing smoke/CO detector (battery) and replace with new. Ensure th…" at bounding box center [670, 380] width 643 height 56
copy span "smoke/CO detector"
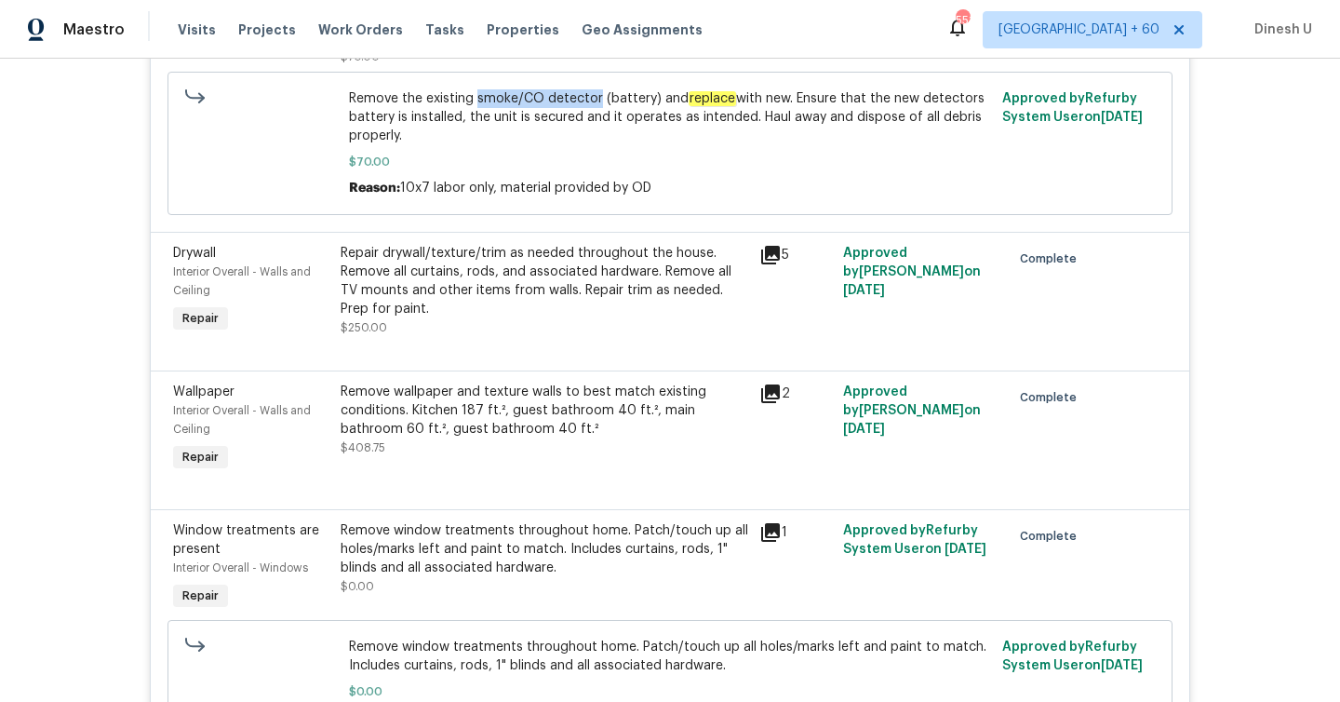
scroll to position [9330, 0]
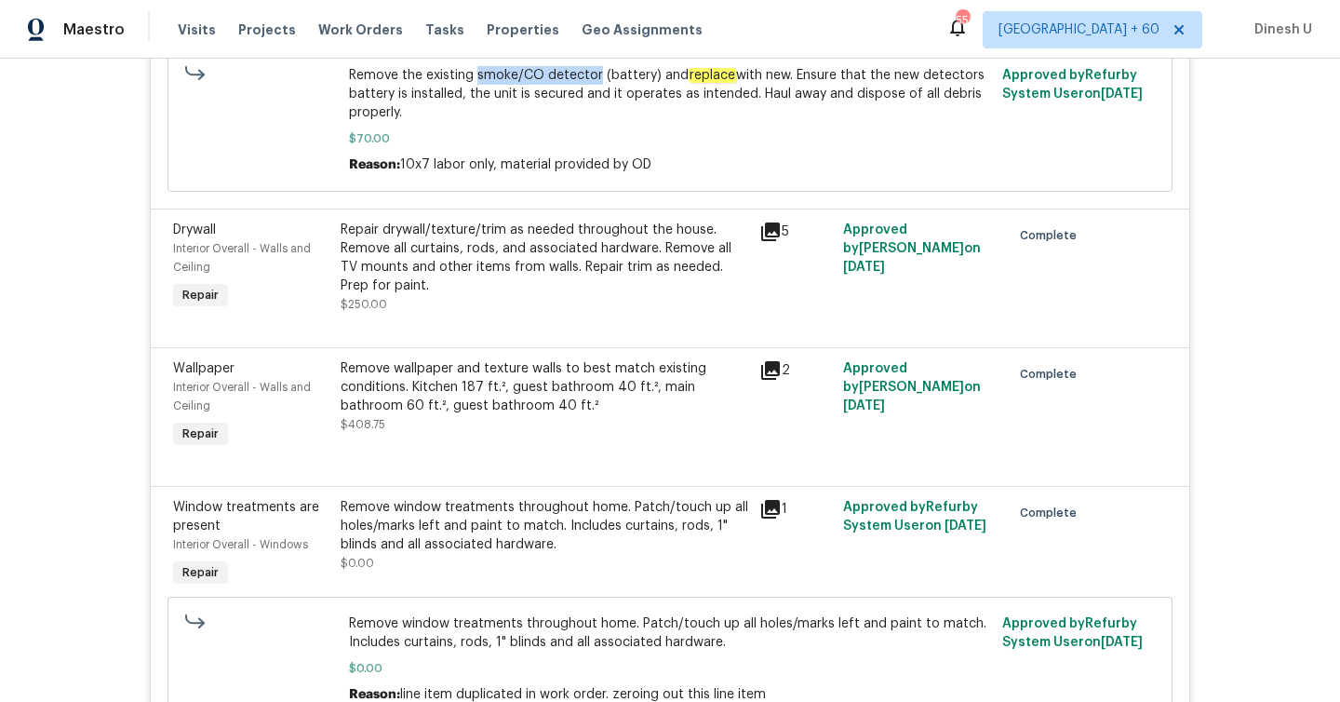
click at [451, 221] on div "Repair drywall/texture/trim as needed throughout the house. Remove all curtains…" at bounding box center [545, 258] width 408 height 74
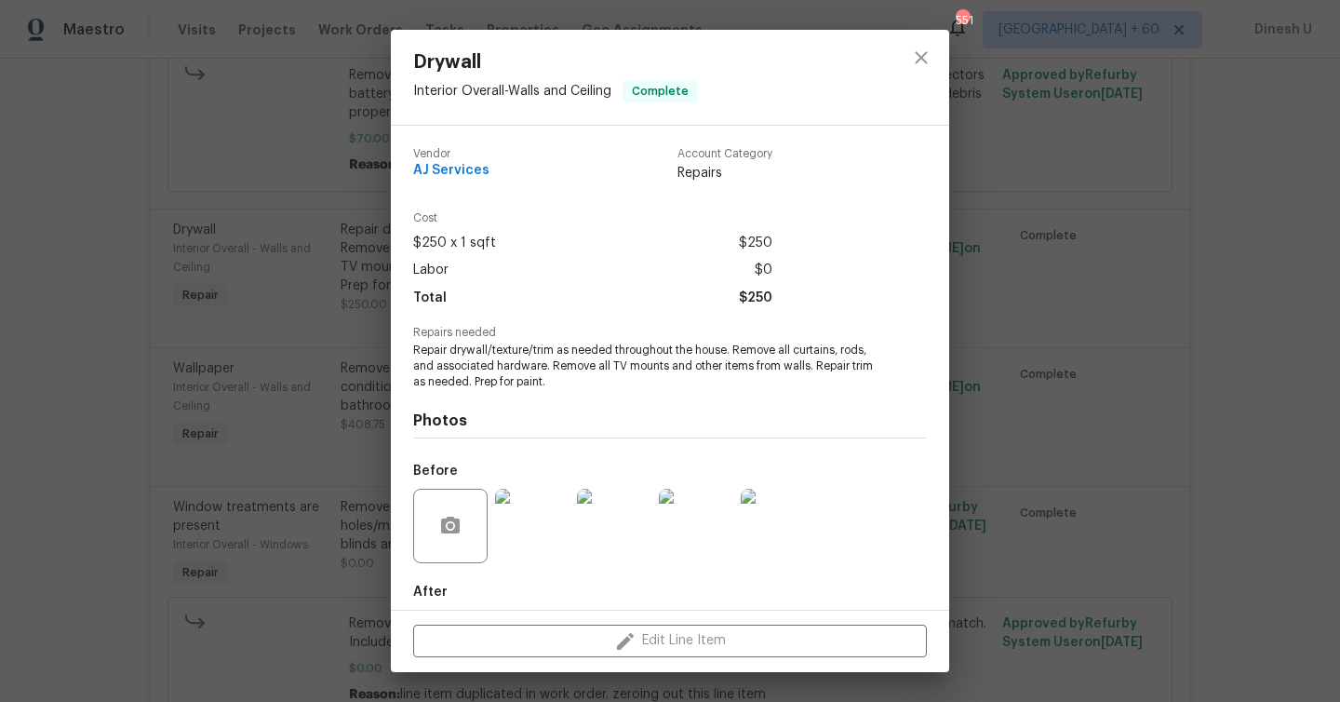
click at [358, 256] on div "Drywall Interior Overall - Walls and Ceiling Complete Vendor AJ Services Accoun…" at bounding box center [670, 351] width 1340 height 702
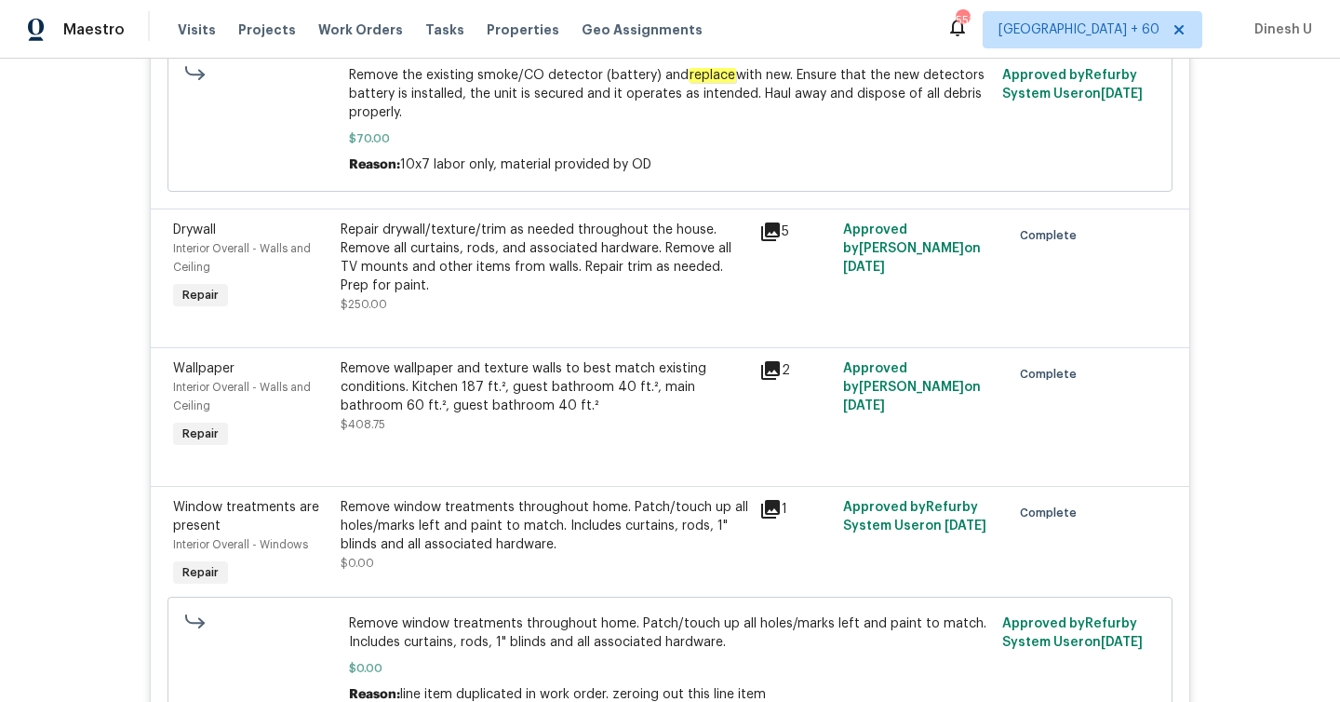
click at [773, 221] on icon at bounding box center [770, 232] width 22 height 22
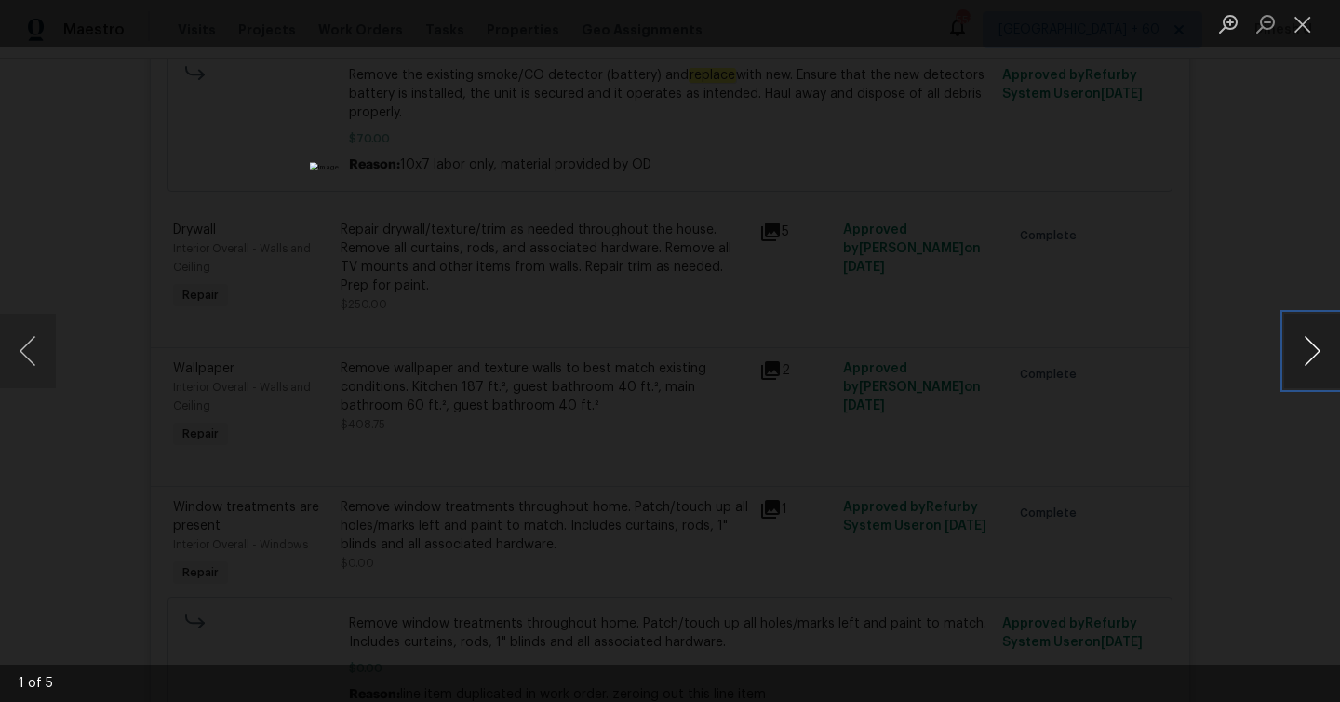
click at [1322, 350] on button "Next image" at bounding box center [1312, 351] width 56 height 74
click at [1291, 23] on button "Close lightbox" at bounding box center [1302, 23] width 37 height 33
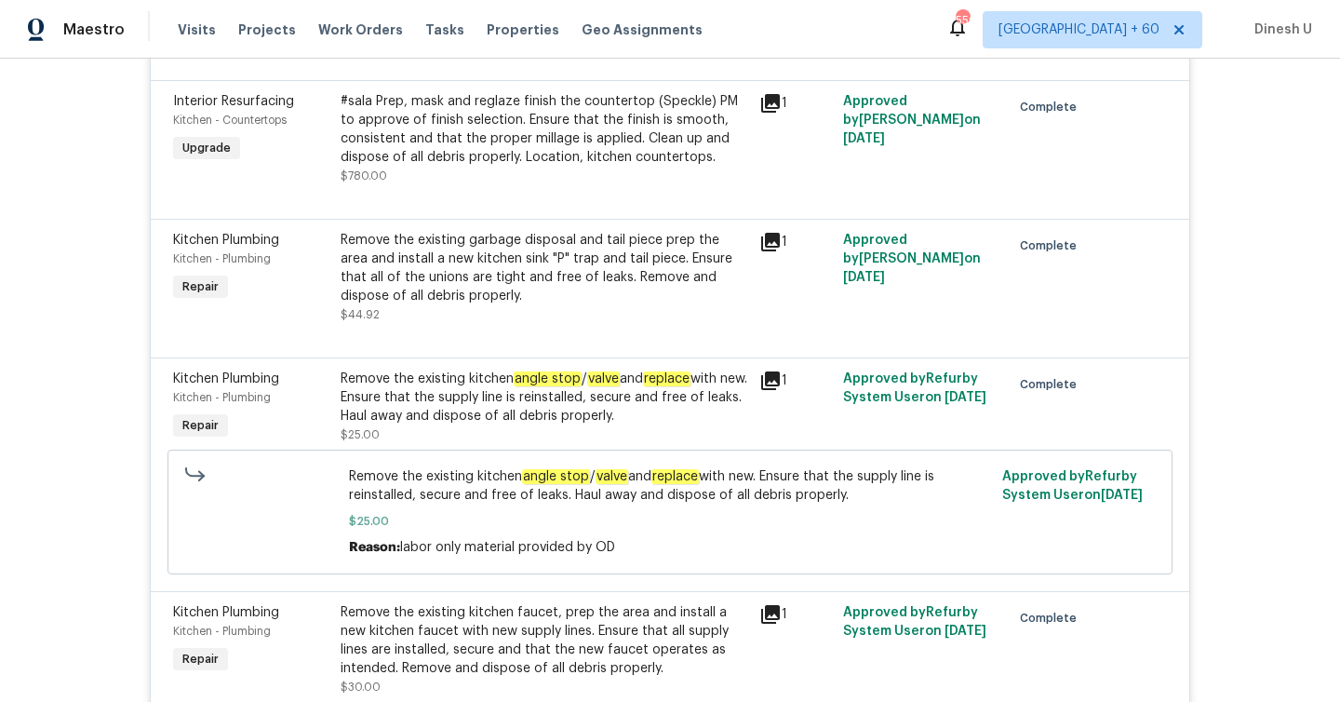
scroll to position [10476, 0]
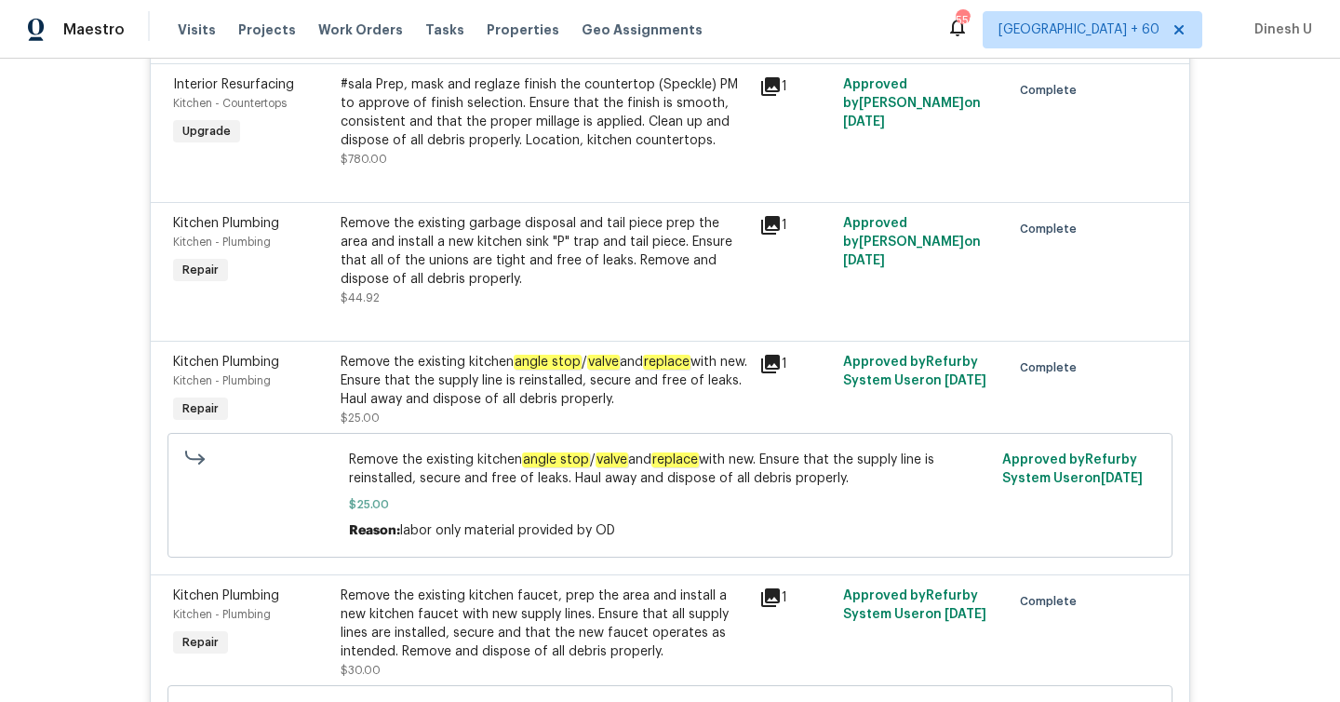
click at [410, 219] on div "Remove the existing garbage disposal and tail piece prep the area and install a…" at bounding box center [545, 251] width 408 height 74
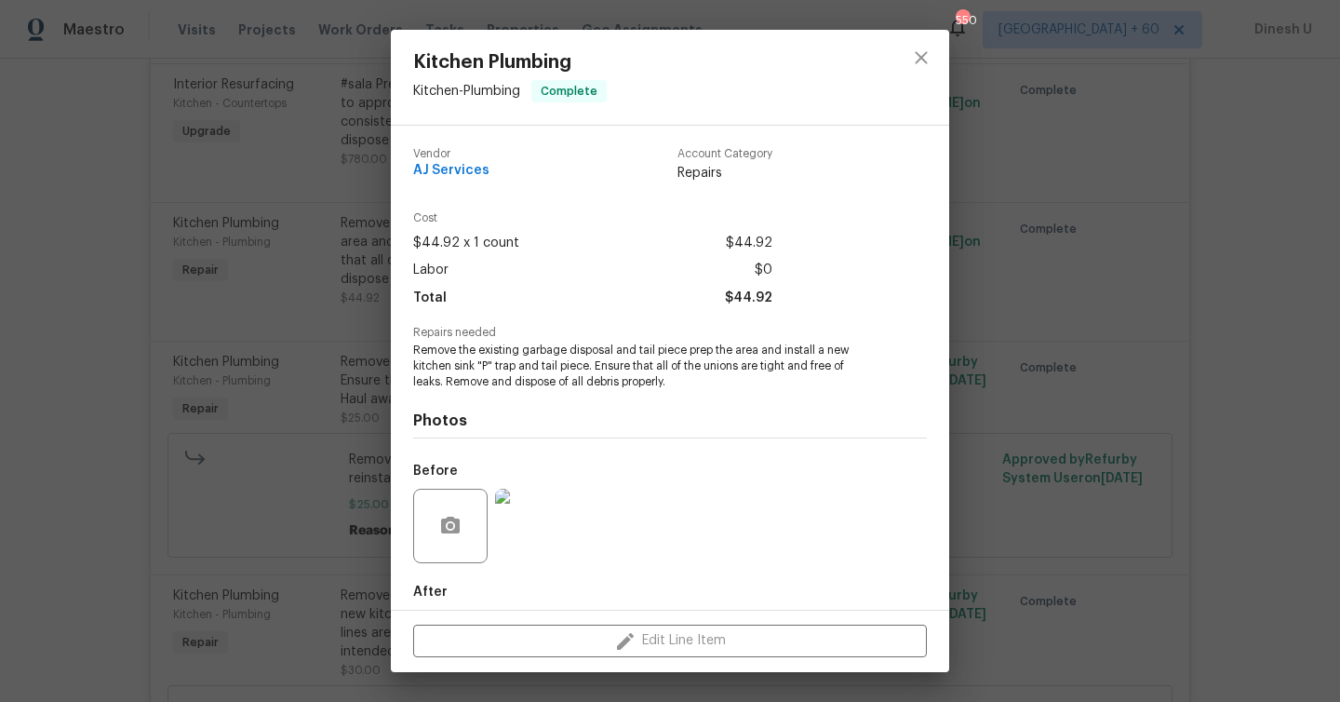
click at [786, 352] on span "Remove the existing garbage disposal and tail piece prep the area and install a…" at bounding box center [644, 366] width 463 height 47
drag, startPoint x: 786, startPoint y: 352, endPoint x: 593, endPoint y: 370, distance: 193.6
click at [593, 370] on span "Remove the existing garbage disposal and tail piece prep the area and install a…" at bounding box center [644, 366] width 463 height 47
copy span "nstall a new kitchen sink "P" trap and tail piece."
click at [311, 226] on div "Kitchen Plumbing Kitchen - Plumbing Complete Vendor AJ Services Account Categor…" at bounding box center [670, 351] width 1340 height 702
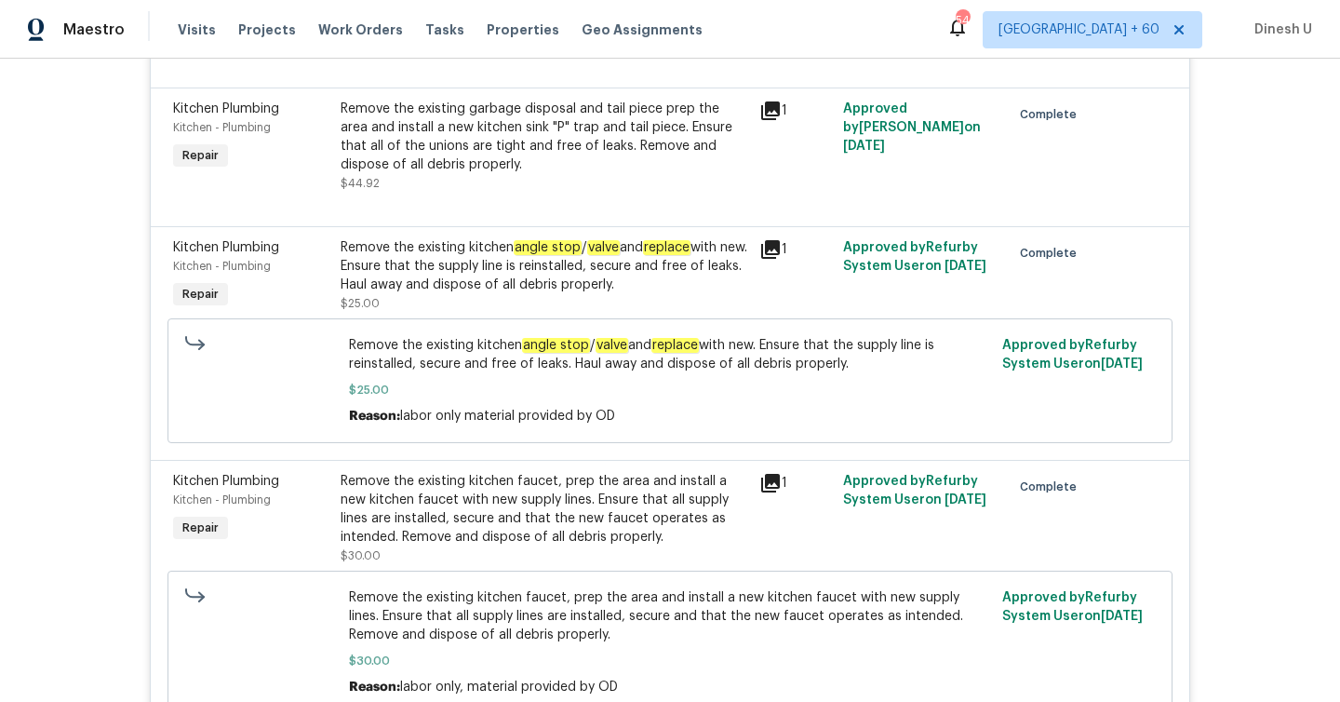
scroll to position [10593, 0]
click at [524, 336] on em "angle stop" at bounding box center [556, 343] width 68 height 15
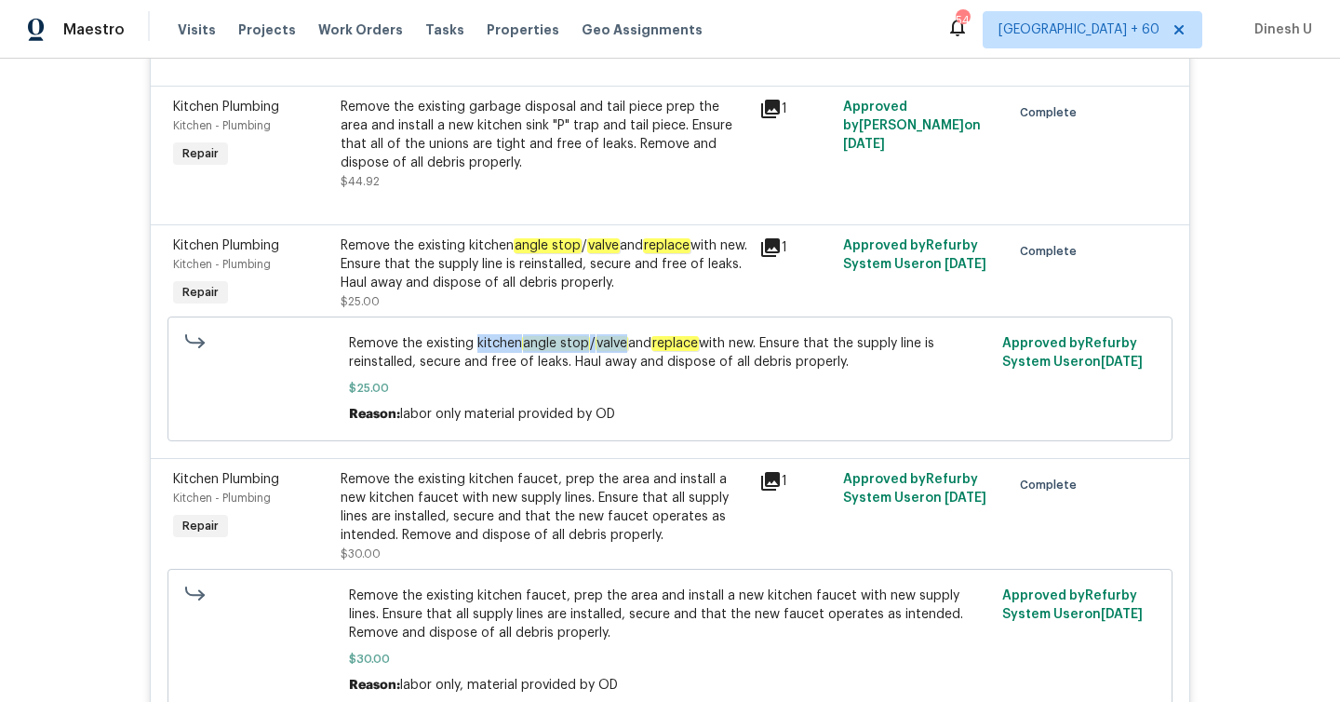
drag, startPoint x: 477, startPoint y: 320, endPoint x: 627, endPoint y: 326, distance: 150.9
click at [627, 334] on span "Remove the existing kitchen angle stop / valve and replace with new. Ensure tha…" at bounding box center [670, 352] width 643 height 37
copy span "kitchen angle stop / valve"
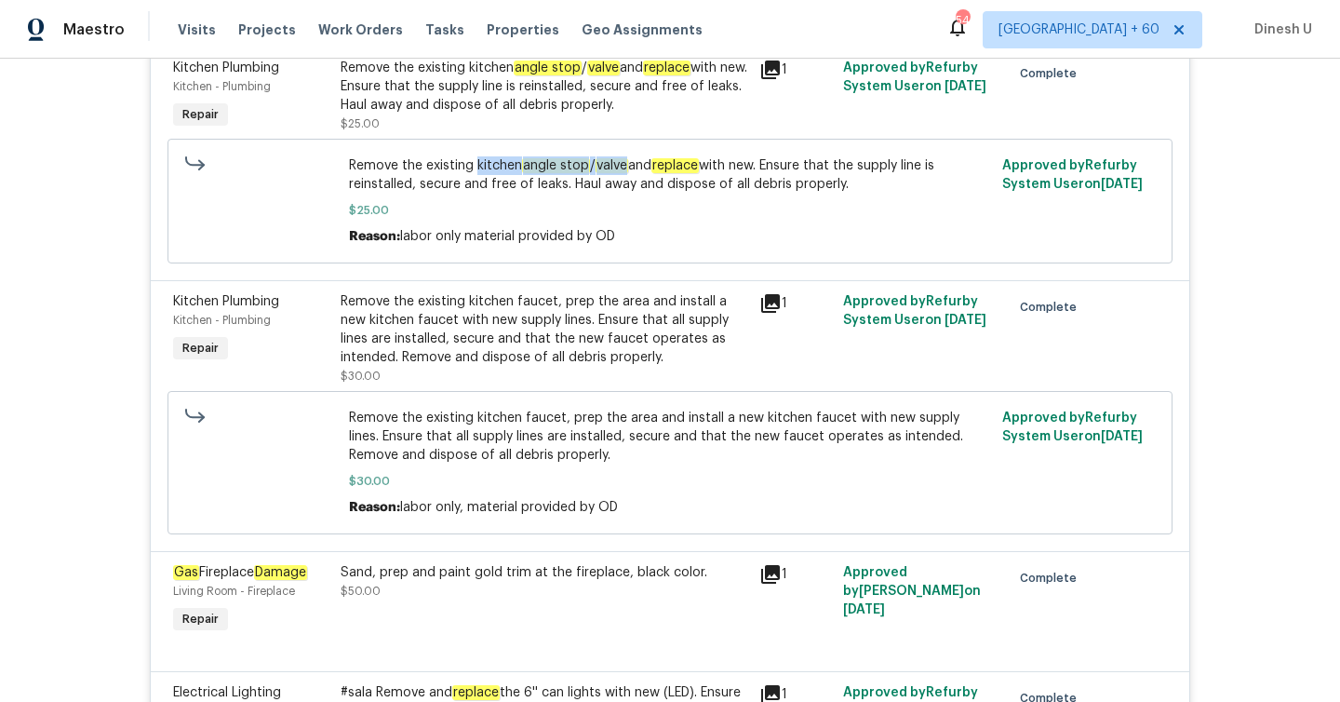
scroll to position [10771, 0]
click at [672, 291] on div "Remove the existing kitchen faucet, prep the area and install a new kitchen fau…" at bounding box center [545, 328] width 408 height 74
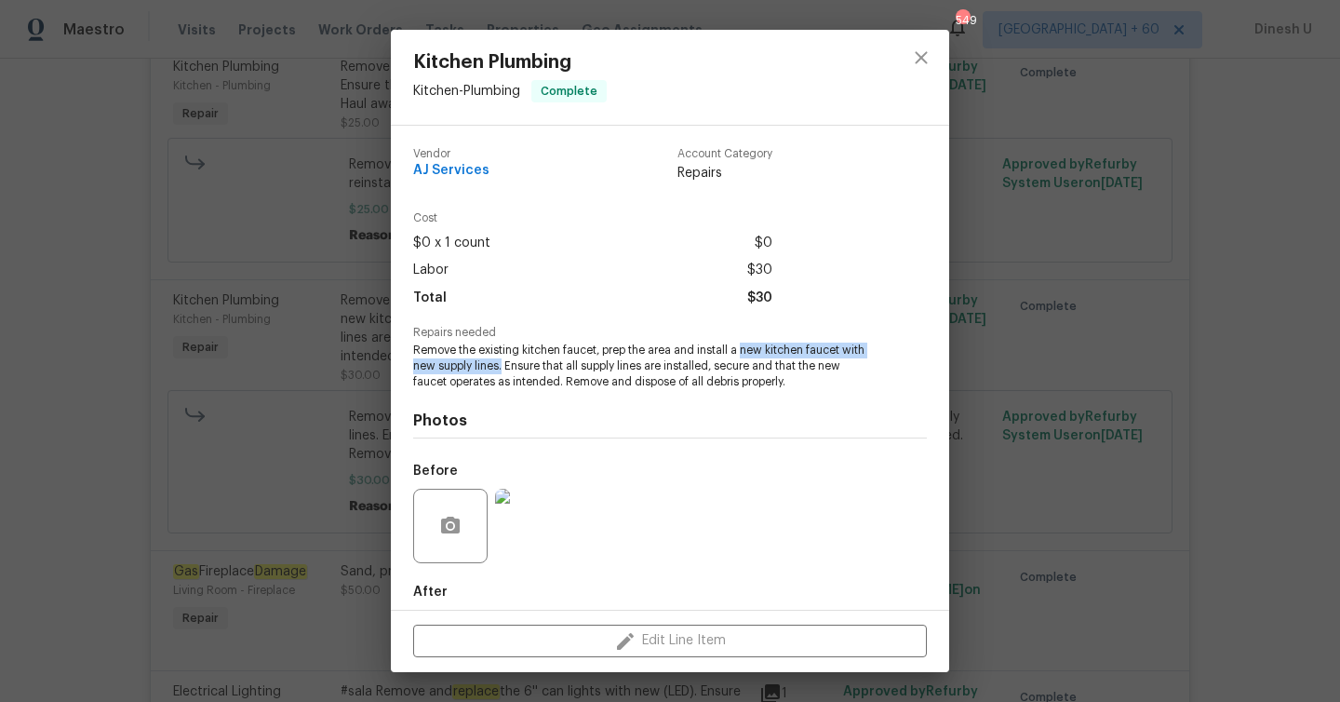
drag, startPoint x: 742, startPoint y: 351, endPoint x: 504, endPoint y: 371, distance: 238.2
click at [504, 371] on span "Remove the existing kitchen faucet, prep the area and install a new kitchen fau…" at bounding box center [644, 366] width 463 height 47
copy span "new kitchen faucet with new supply lines."
click at [368, 345] on div "Kitchen Plumbing Kitchen - Plumbing Complete Vendor AJ Services Account Categor…" at bounding box center [670, 351] width 1340 height 702
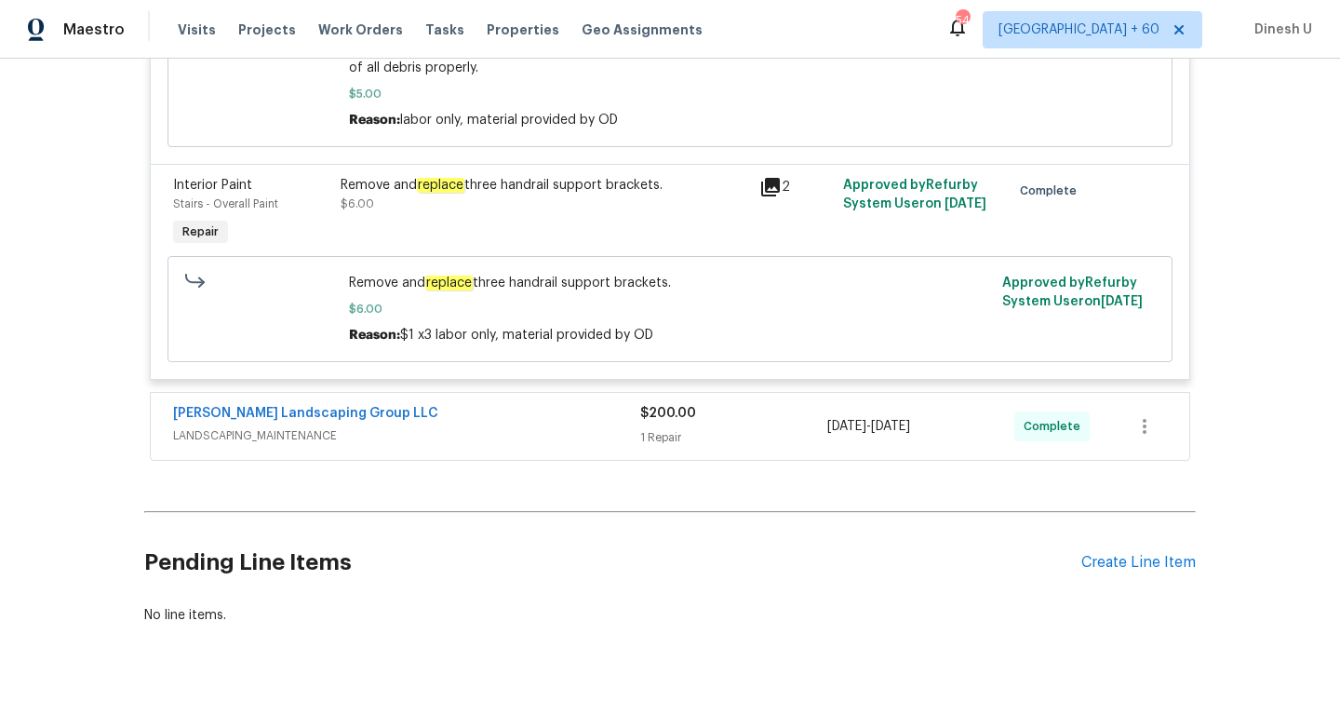
scroll to position [11815, 0]
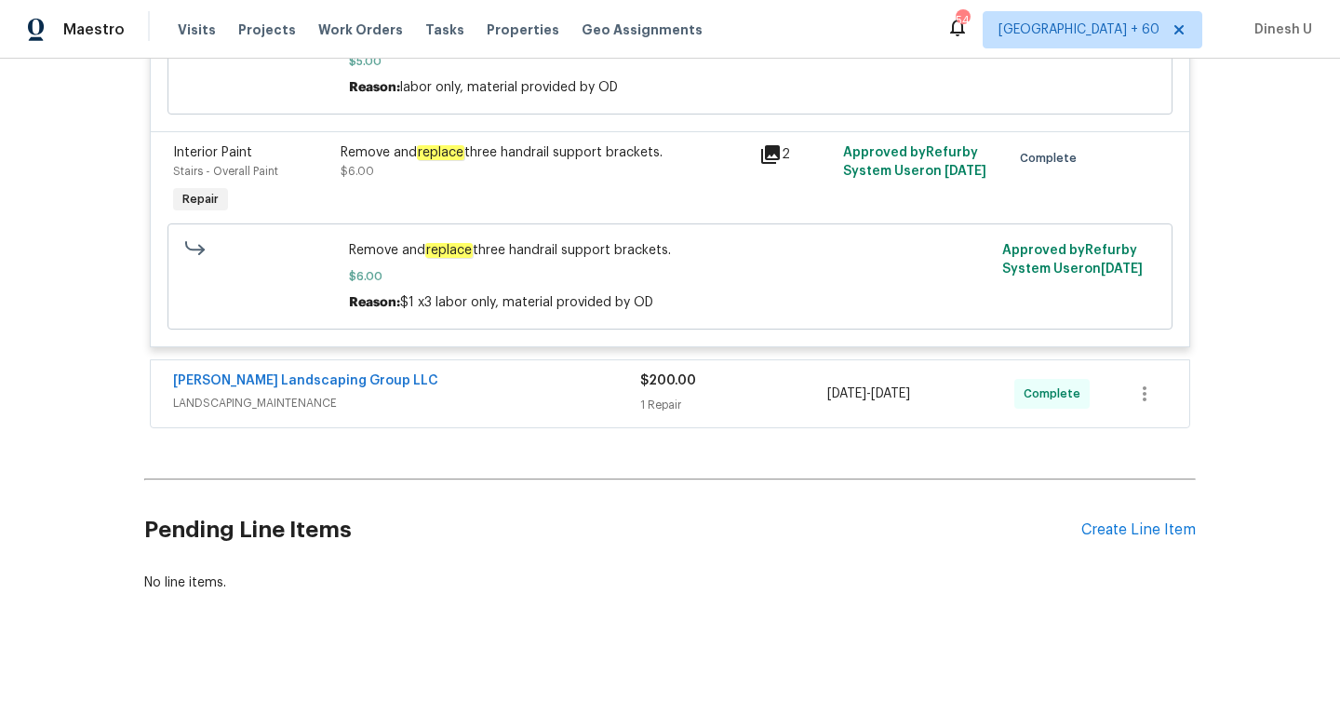
click at [684, 396] on div "1 Repair" at bounding box center [733, 405] width 187 height 19
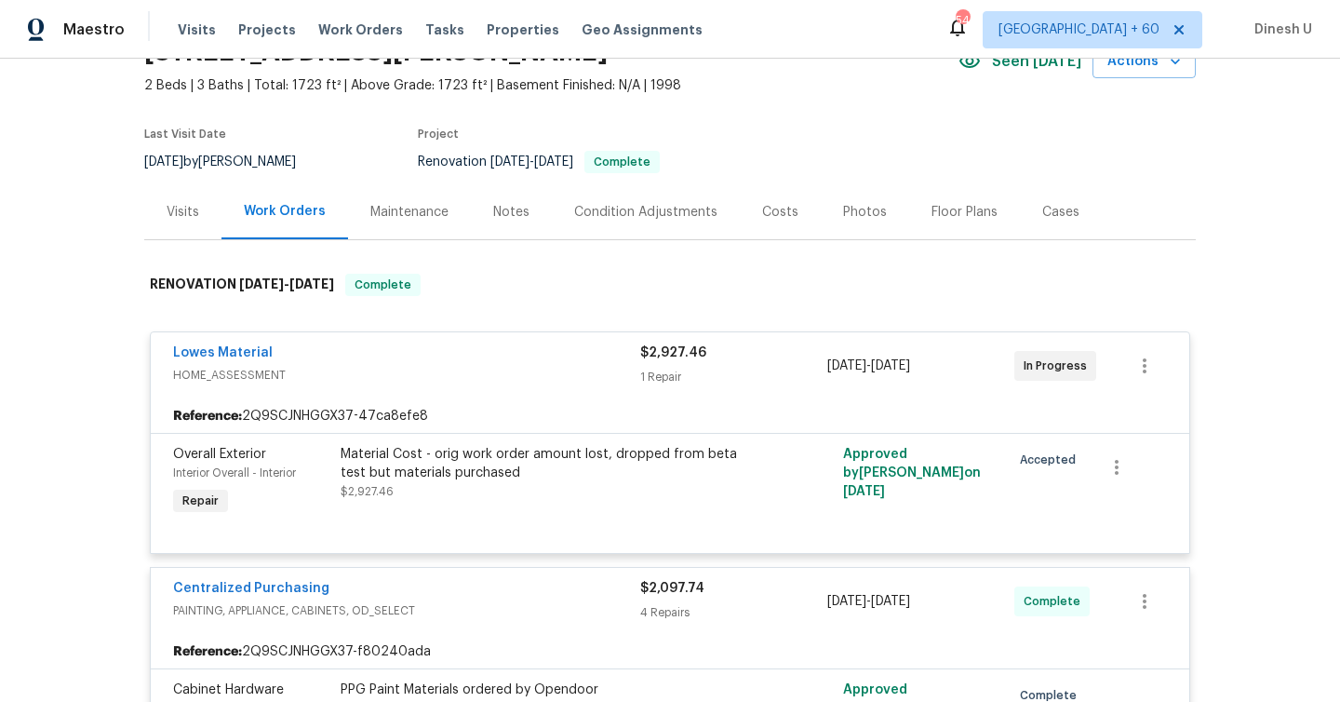
scroll to position [0, 0]
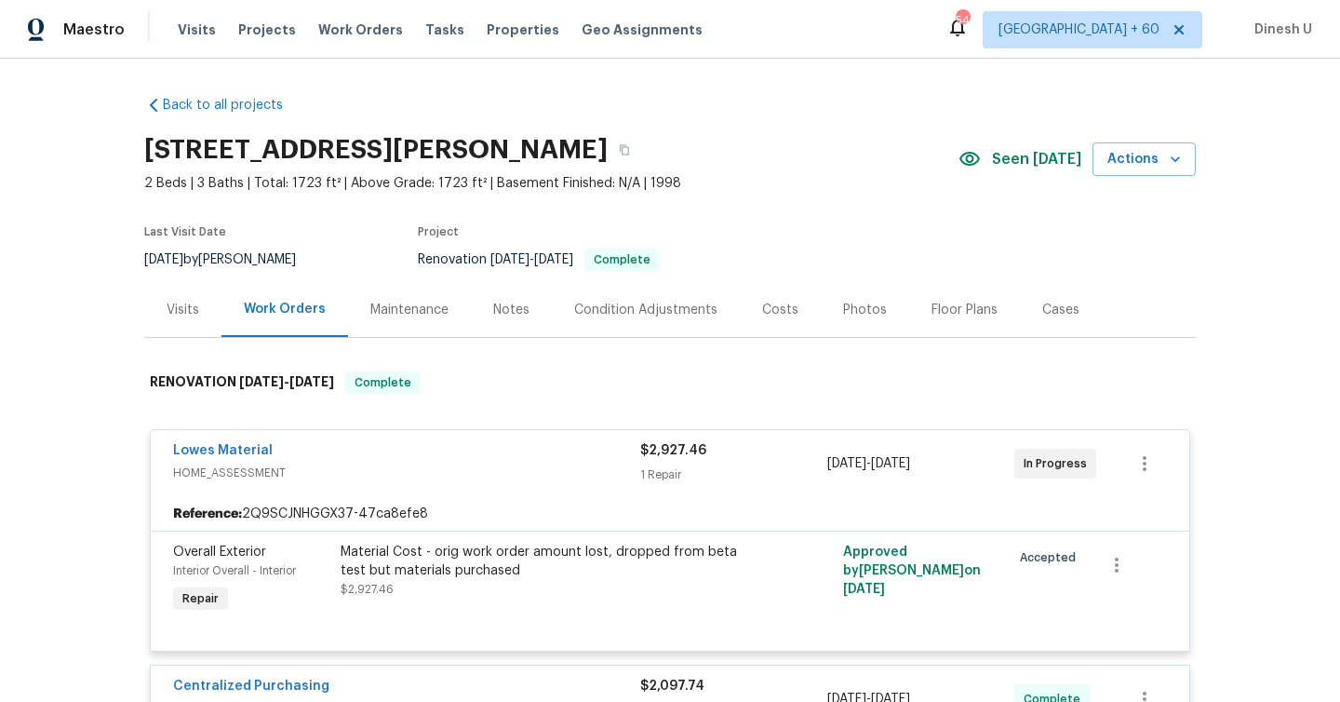
click at [173, 298] on div "Visits" at bounding box center [182, 309] width 77 height 55
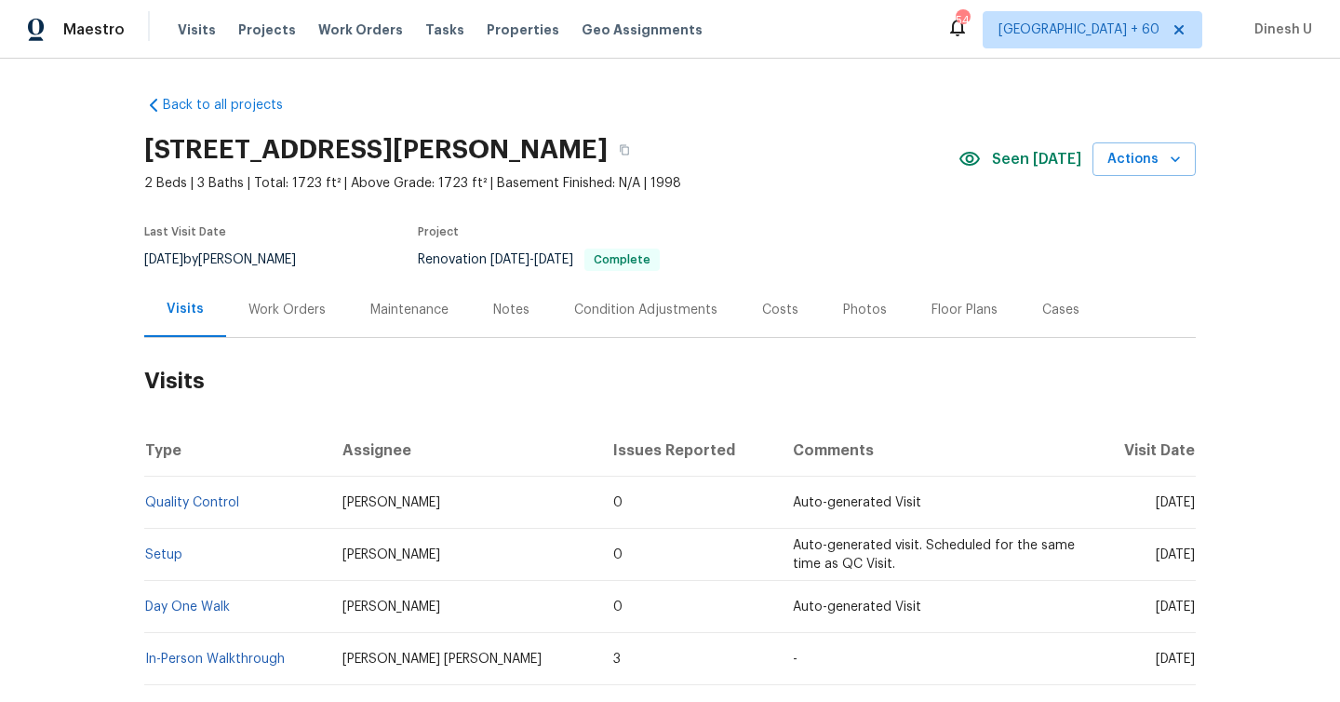
scroll to position [110, 0]
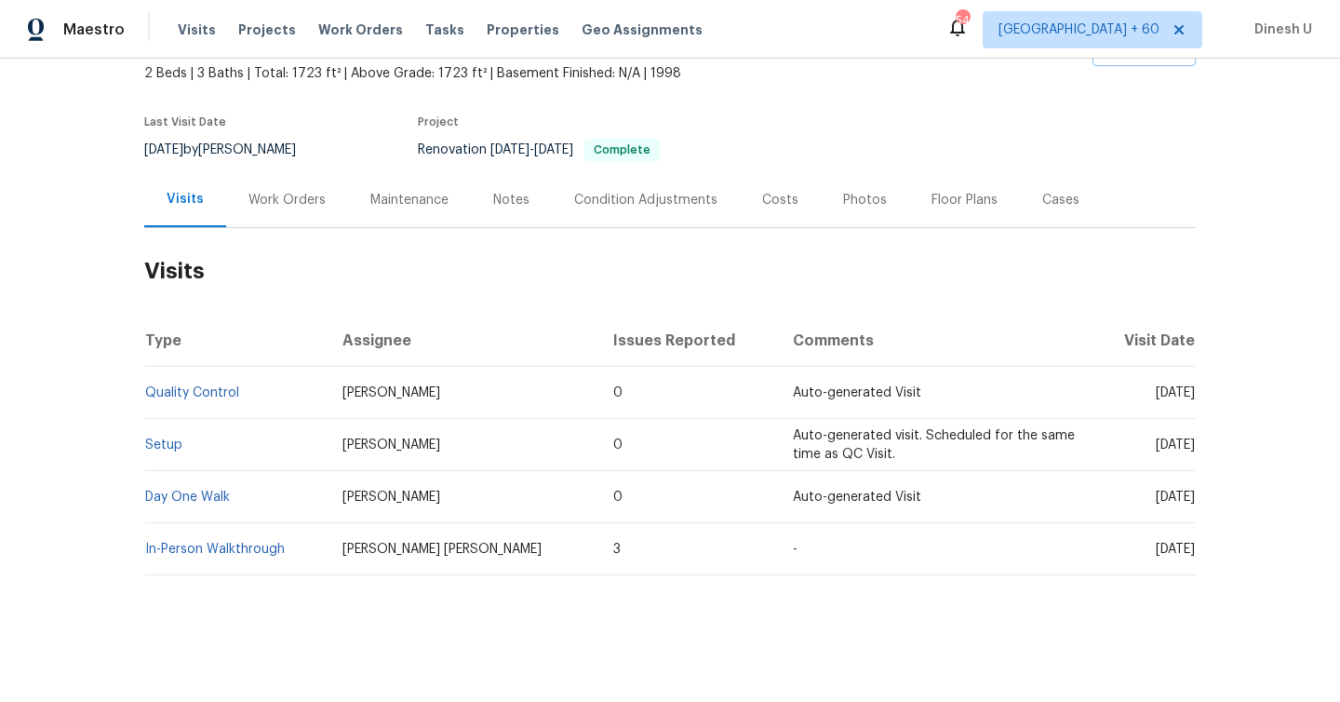
click at [161, 436] on td "Setup" at bounding box center [235, 445] width 183 height 52
click at [161, 445] on link "Setup" at bounding box center [163, 444] width 37 height 13
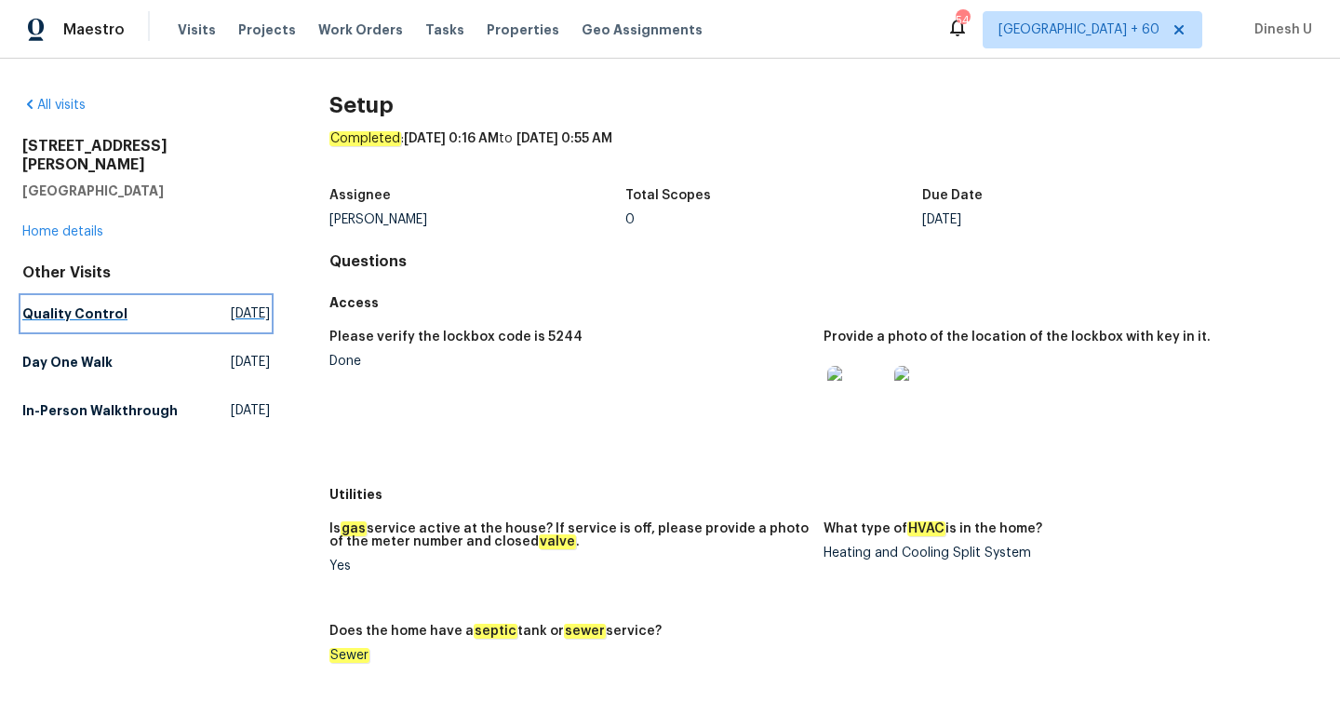
click at [231, 304] on span "[DATE]" at bounding box center [250, 313] width 39 height 19
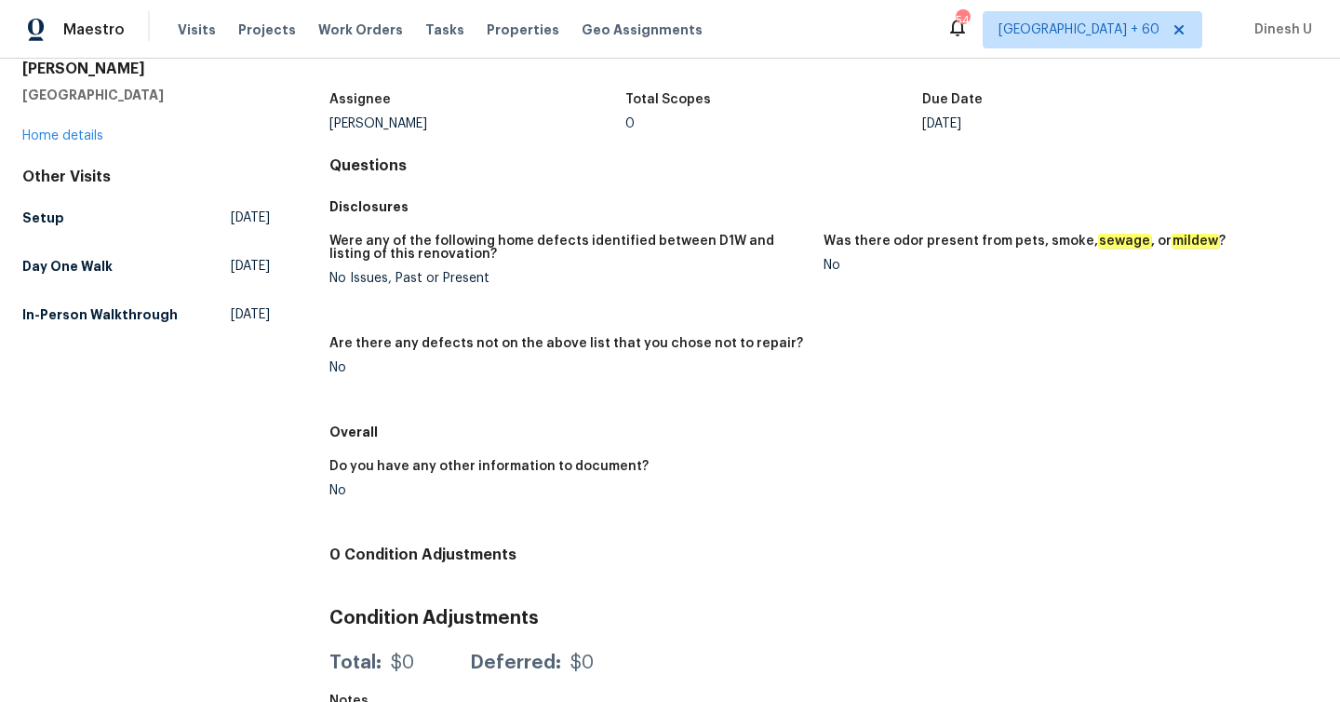
scroll to position [137, 0]
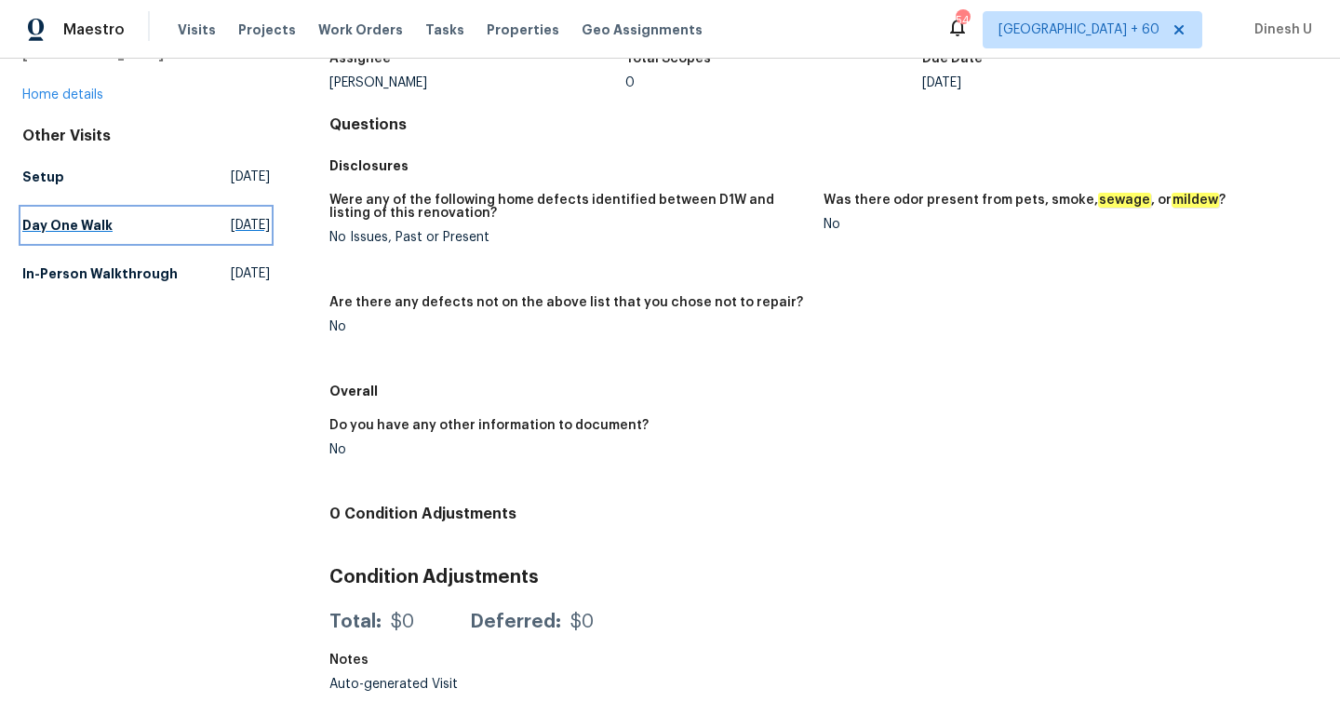
click at [241, 216] on span "[DATE]" at bounding box center [250, 225] width 39 height 19
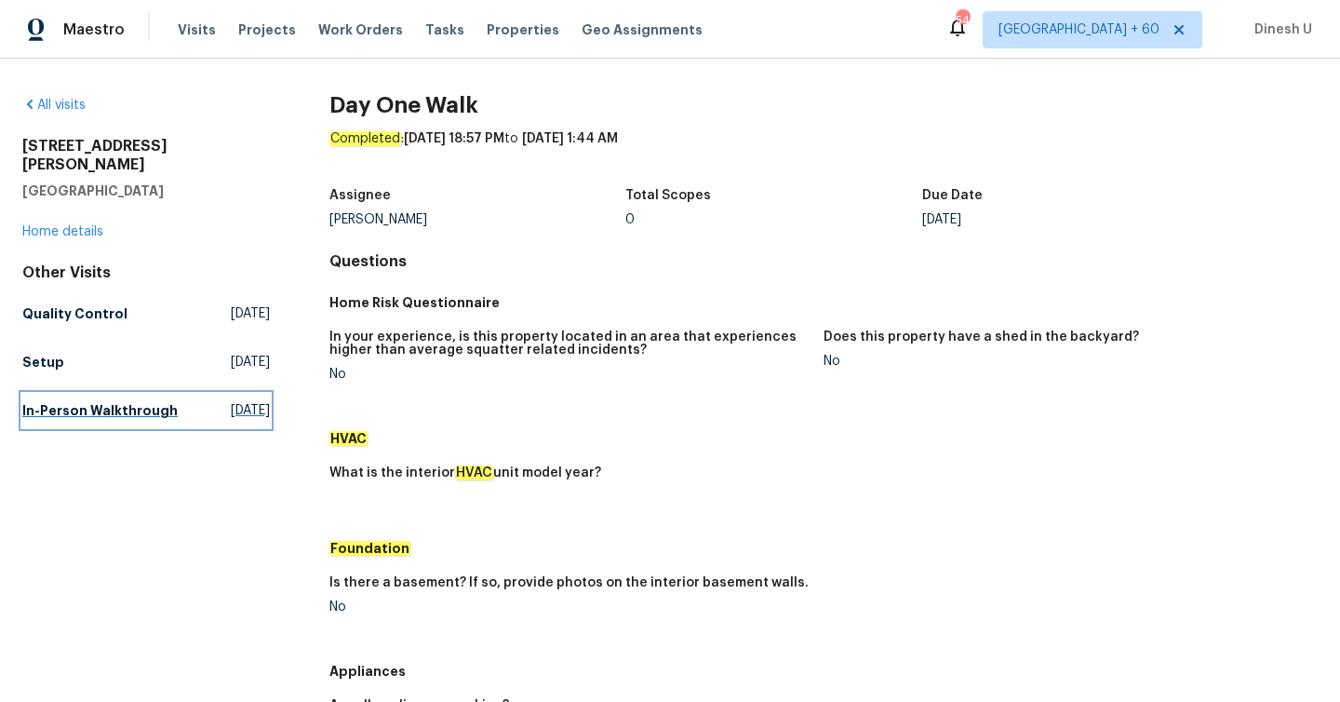
click at [231, 401] on span "[DATE]" at bounding box center [250, 410] width 39 height 19
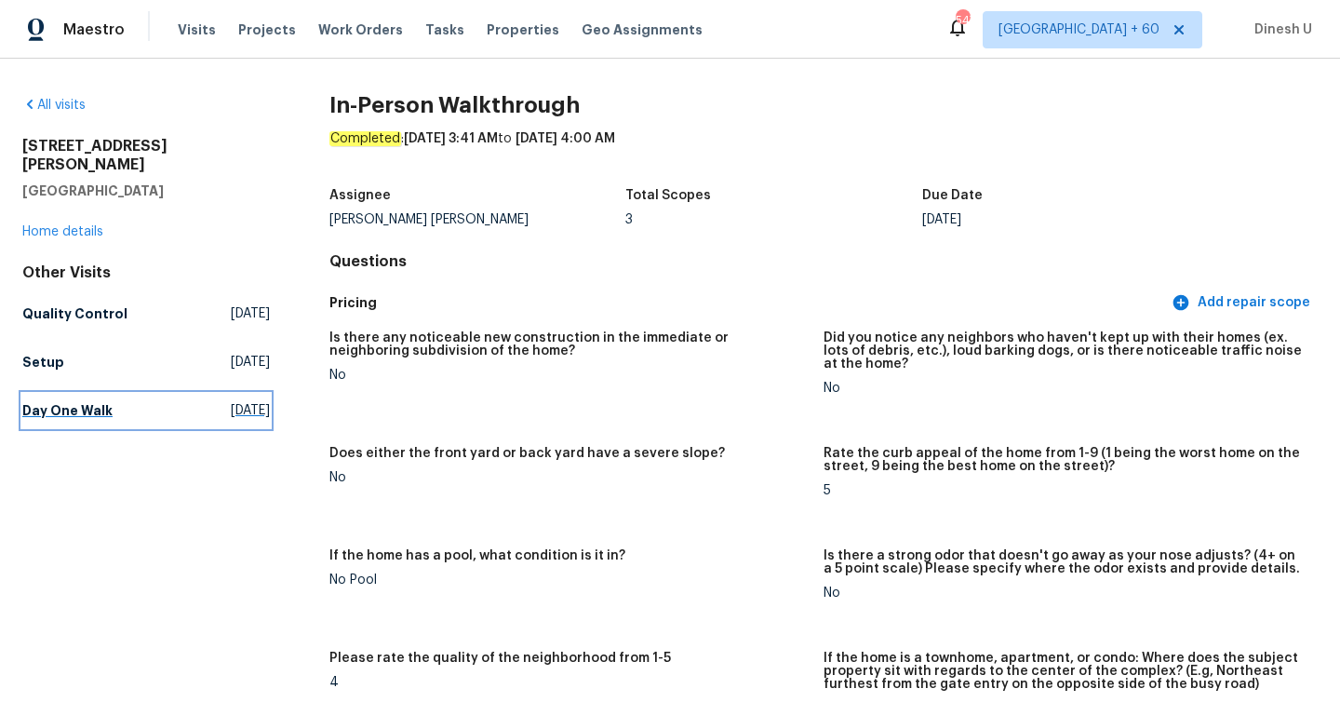
click at [231, 401] on span "[DATE]" at bounding box center [250, 410] width 39 height 19
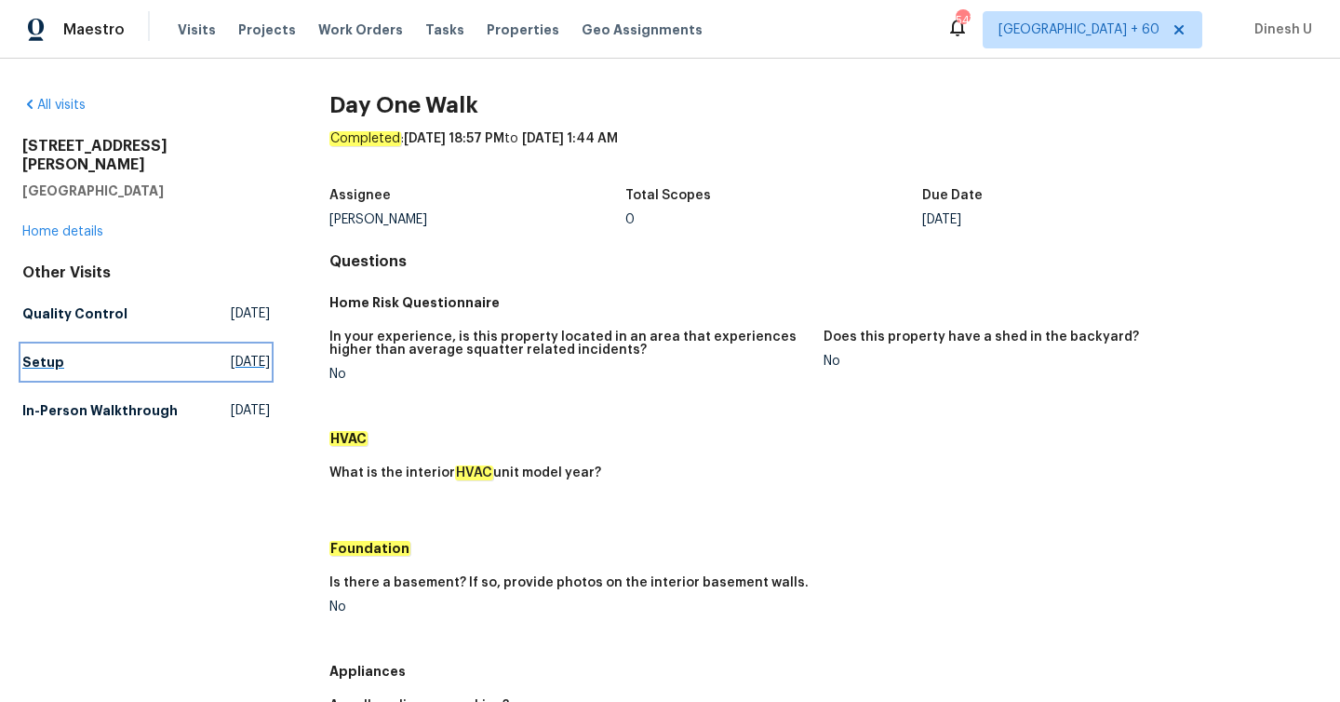
click at [231, 353] on span "[DATE]" at bounding box center [250, 362] width 39 height 19
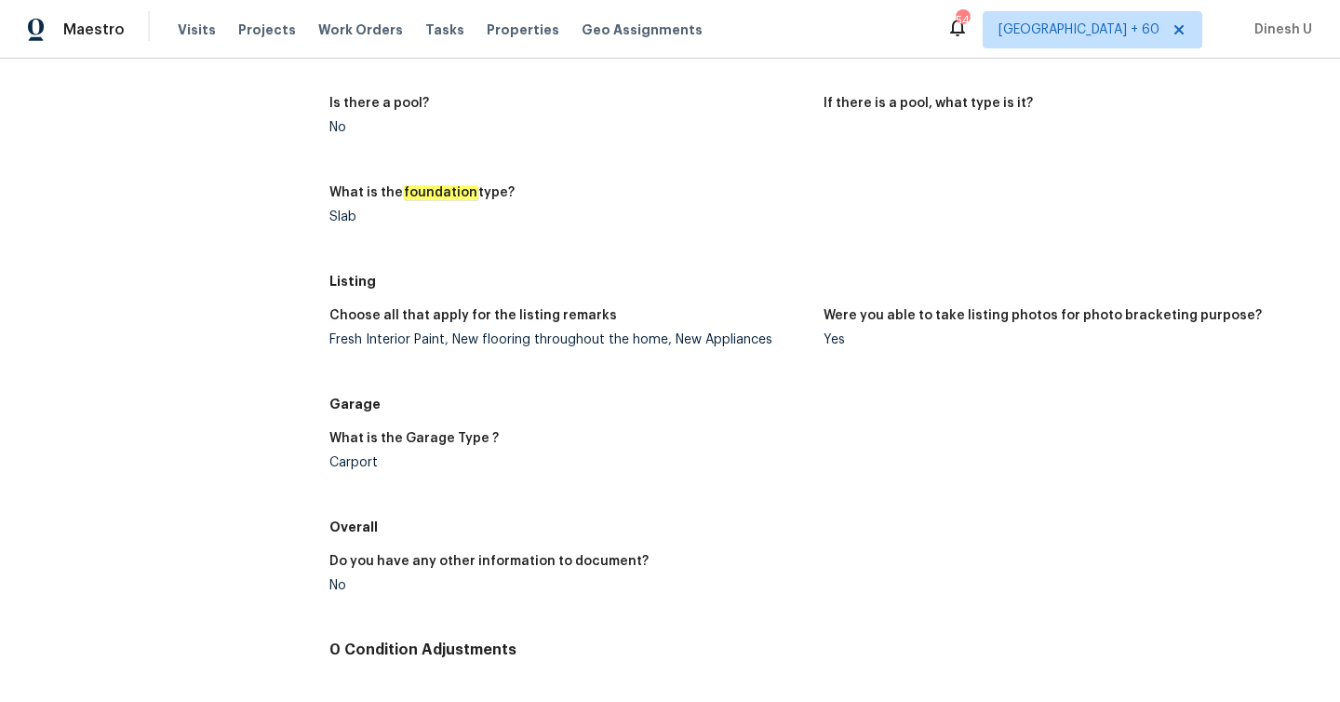
scroll to position [1362, 0]
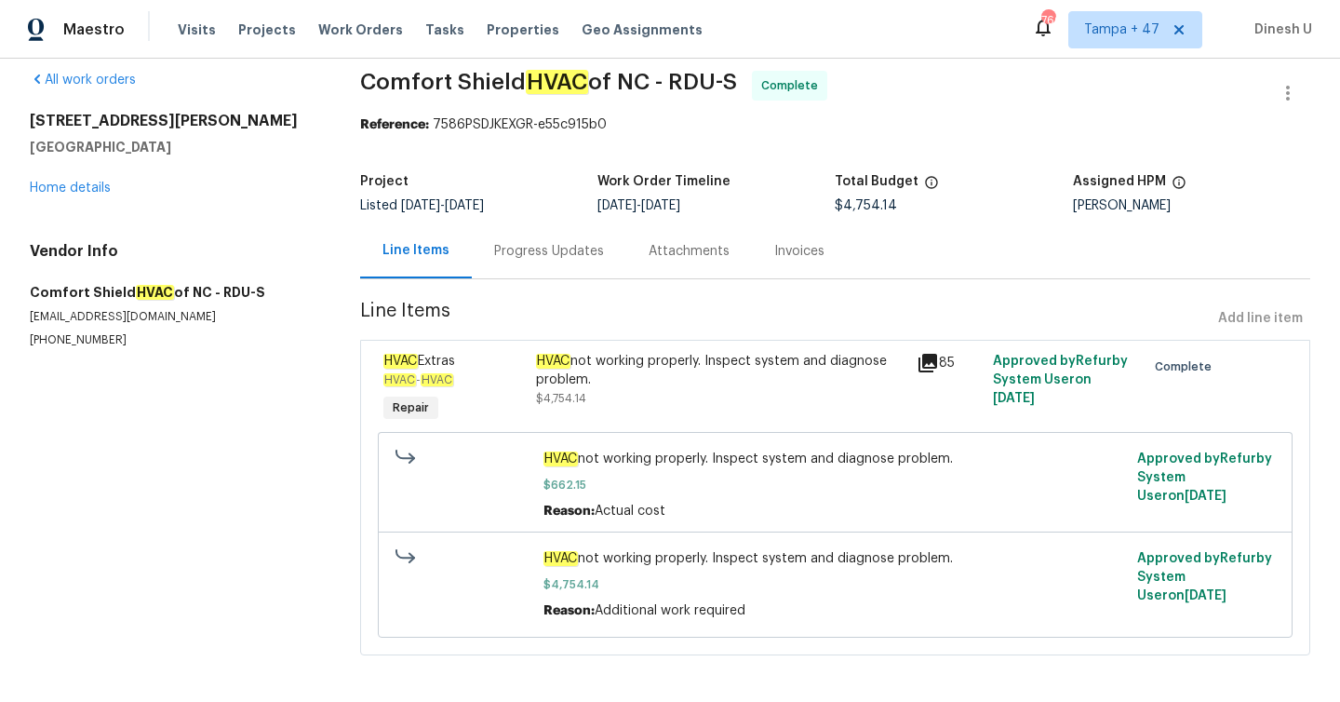
scroll to position [24, 0]
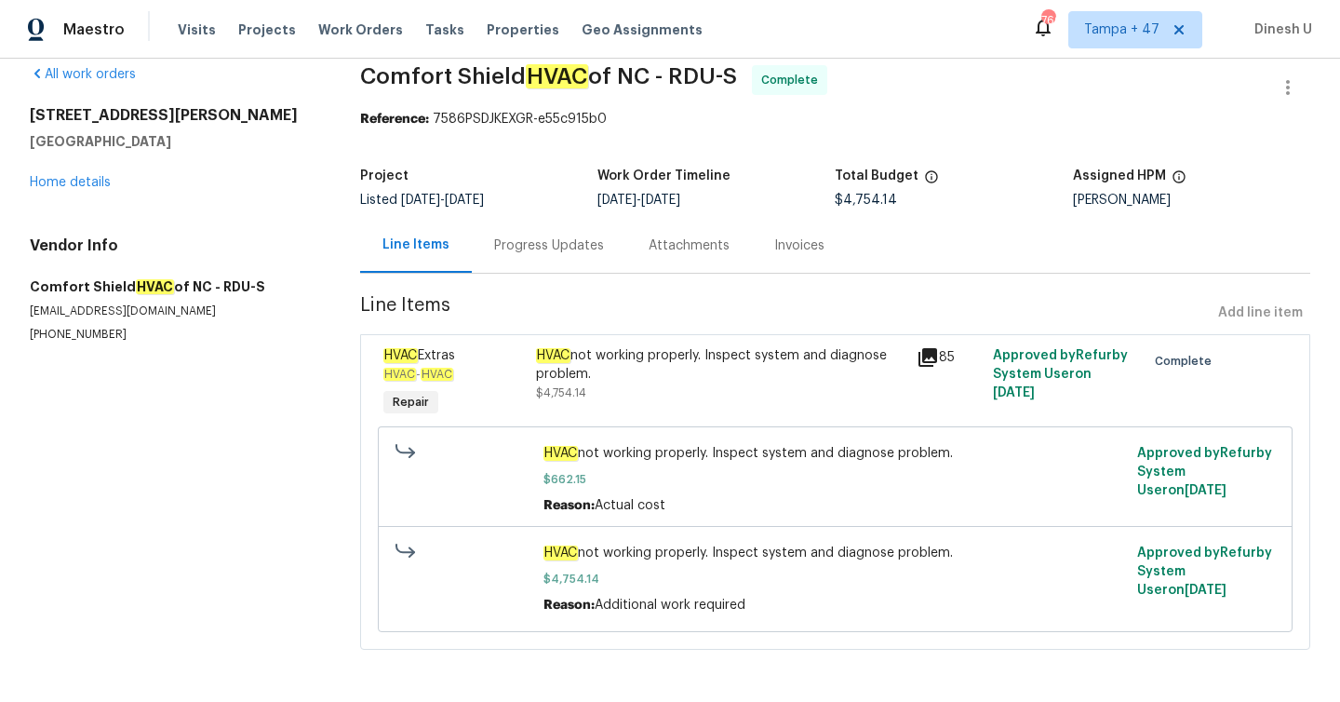
click at [539, 229] on div "Progress Updates" at bounding box center [549, 245] width 155 height 55
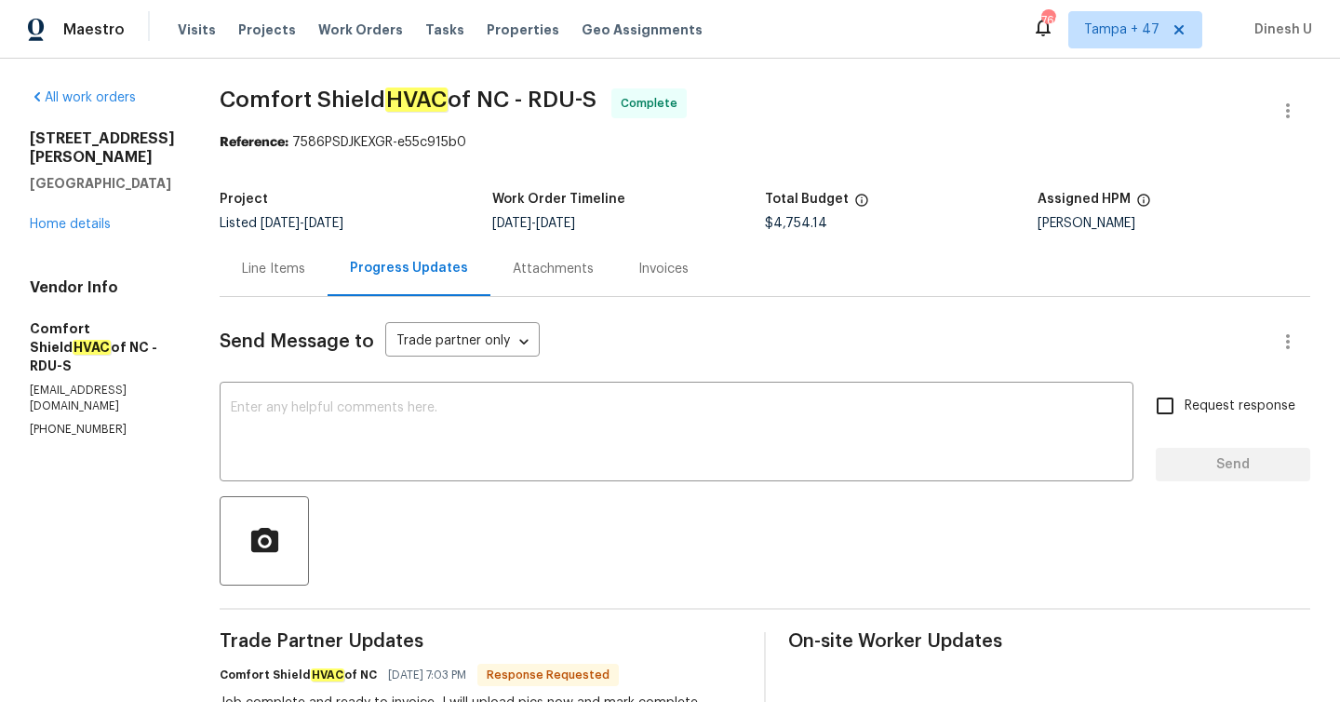
click at [689, 268] on div "Invoices" at bounding box center [663, 269] width 50 height 19
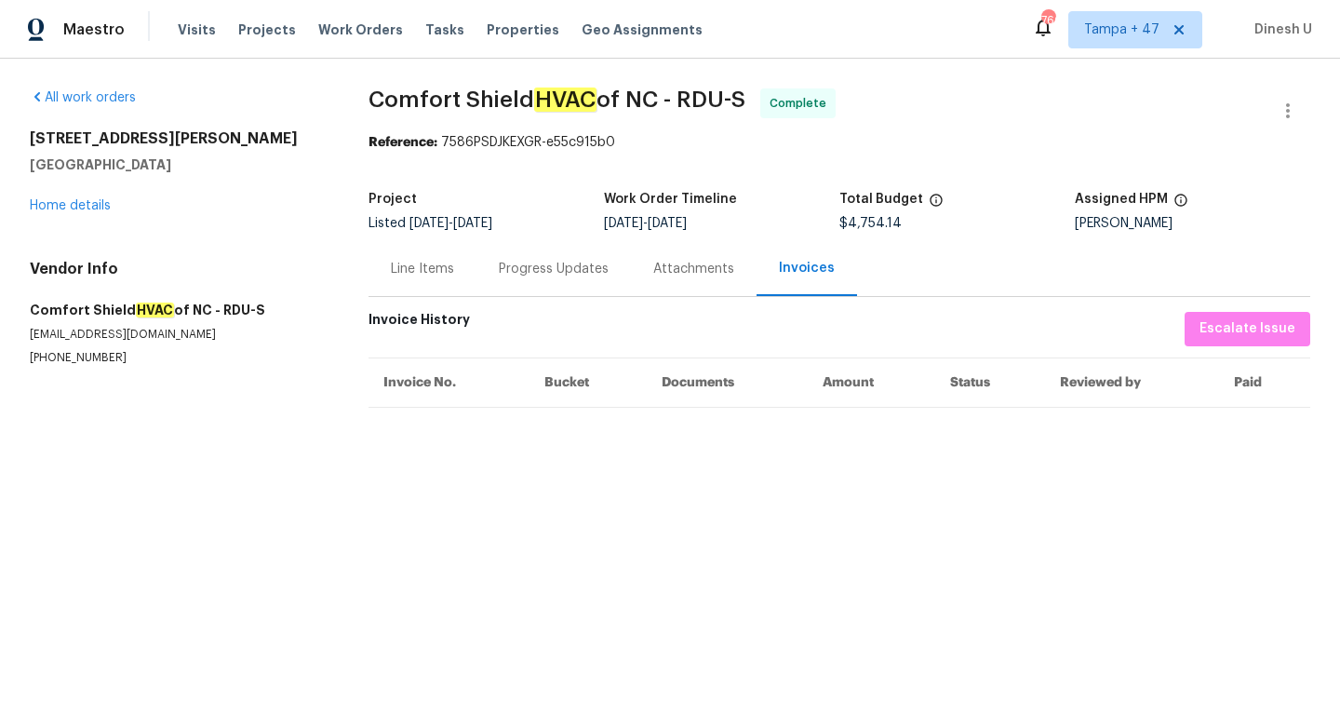
click at [546, 256] on div "Progress Updates" at bounding box center [554, 268] width 155 height 55
